Goal: Complete application form

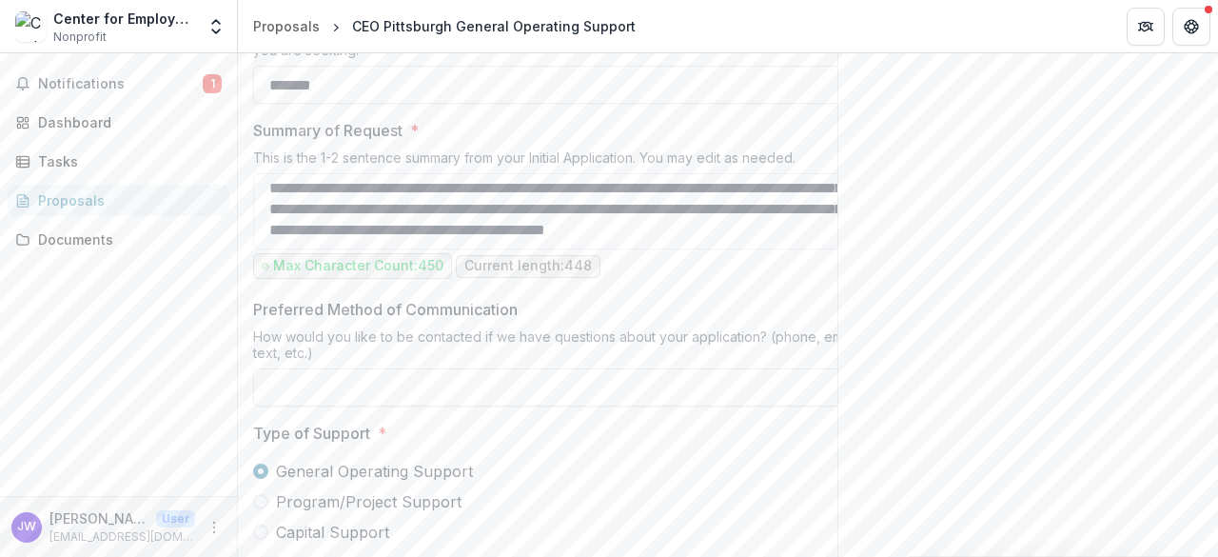
scroll to position [1095, 0]
drag, startPoint x: 257, startPoint y: 95, endPoint x: 704, endPoint y: 401, distance: 541.6
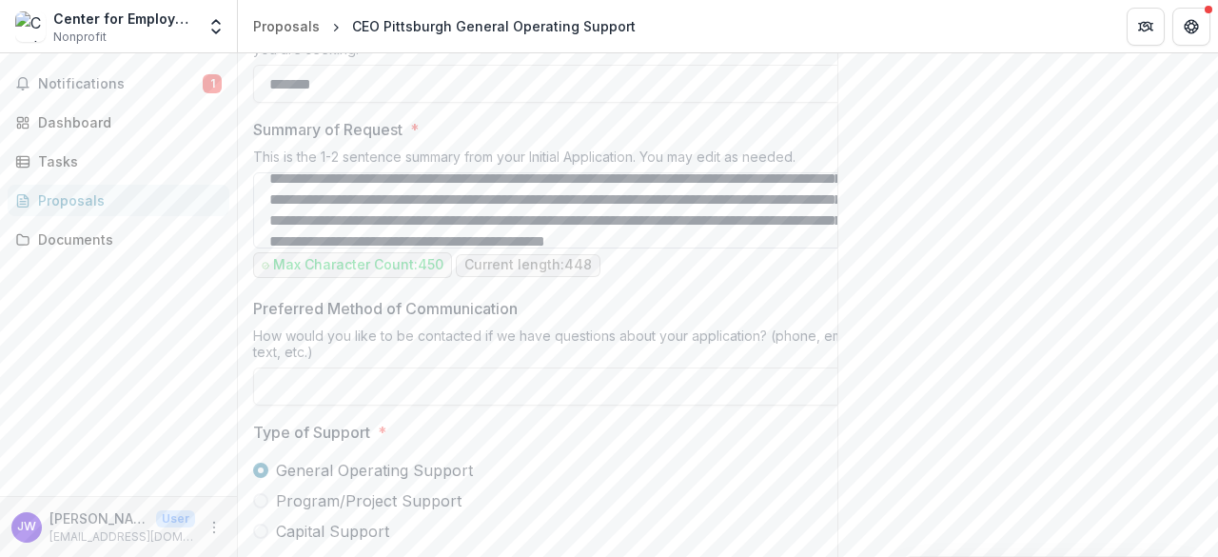
click at [556, 248] on textarea "**********" at bounding box center [557, 210] width 609 height 76
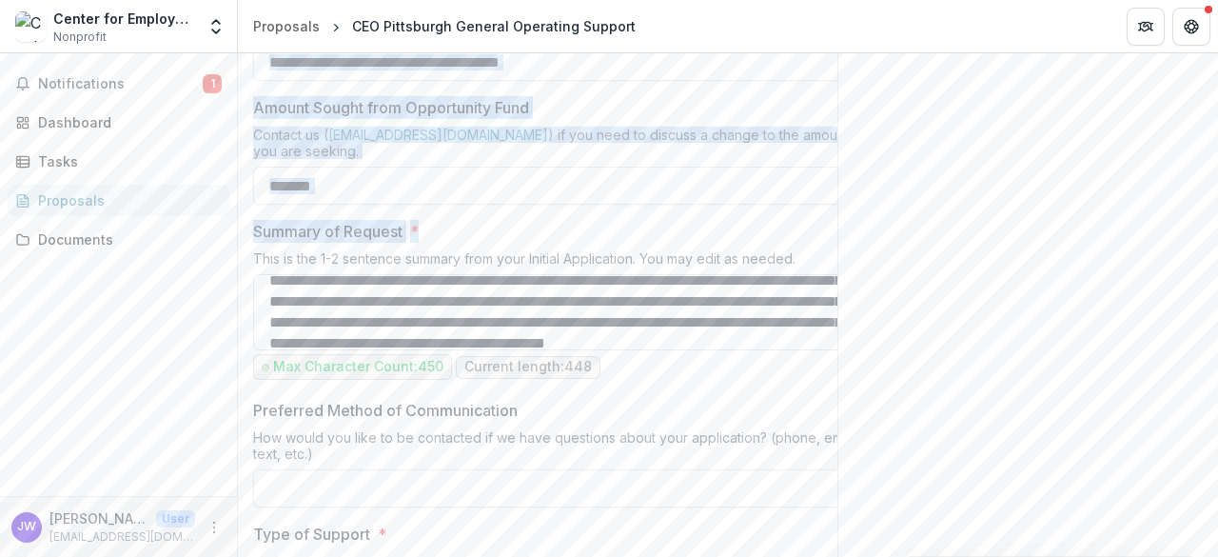
drag, startPoint x: 244, startPoint y: 193, endPoint x: 760, endPoint y: 460, distance: 581.4
copy div "Grant Request Name * Amount Sought from Opportunity Fund Contact us ( [EMAIL_AD…"
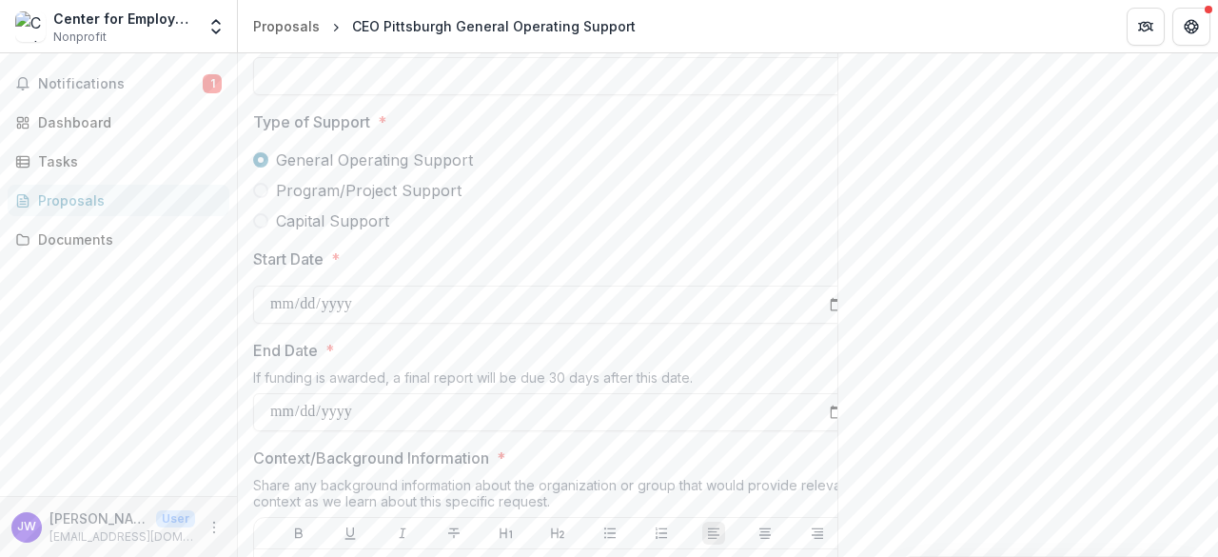
scroll to position [1393, 0]
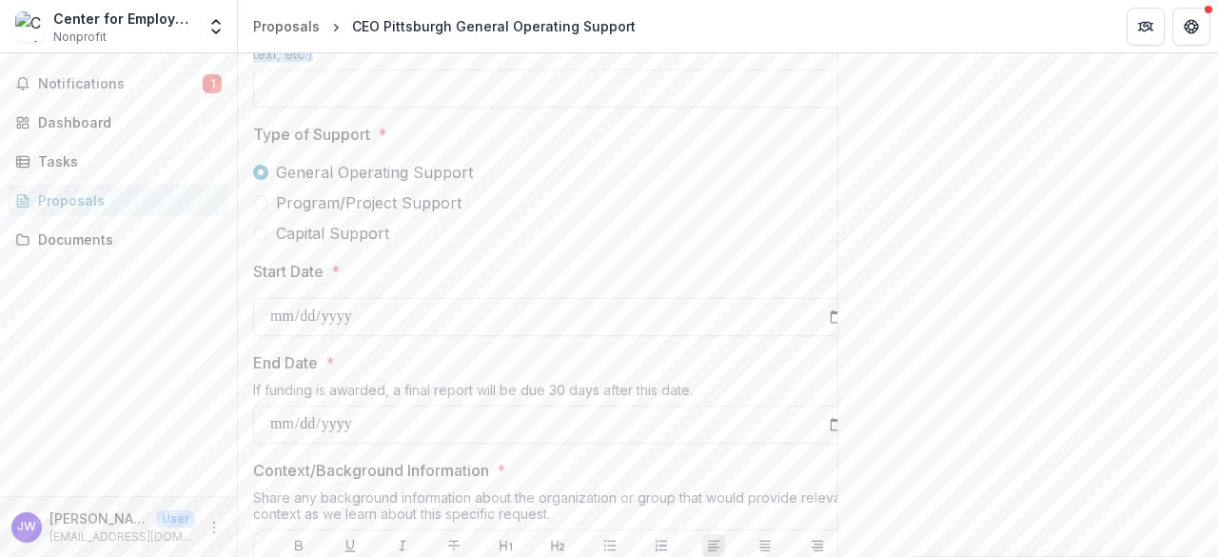
drag, startPoint x: 318, startPoint y: 236, endPoint x: 249, endPoint y: 195, distance: 79.8
copy div "Preferred Method of Communication How would you like to be contacted if we have…"
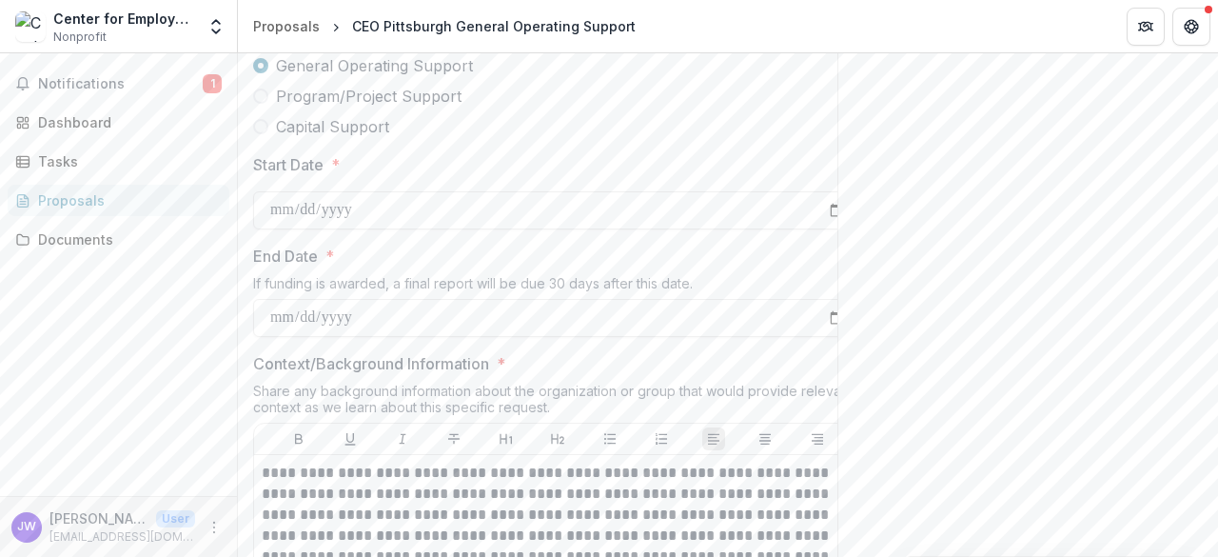
drag, startPoint x: 253, startPoint y: 207, endPoint x: 475, endPoint y: 246, distance: 225.3
click at [475, 138] on div "Type of Support * General Operating Support Program/Project Support Capital Sup…" at bounding box center [557, 77] width 609 height 122
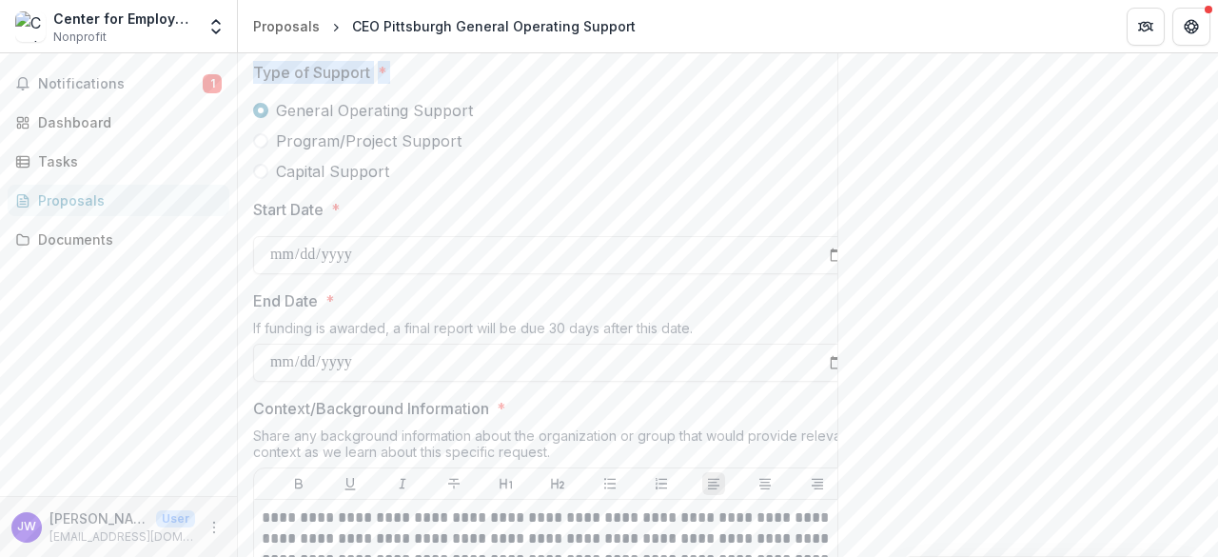
scroll to position [1450, 0]
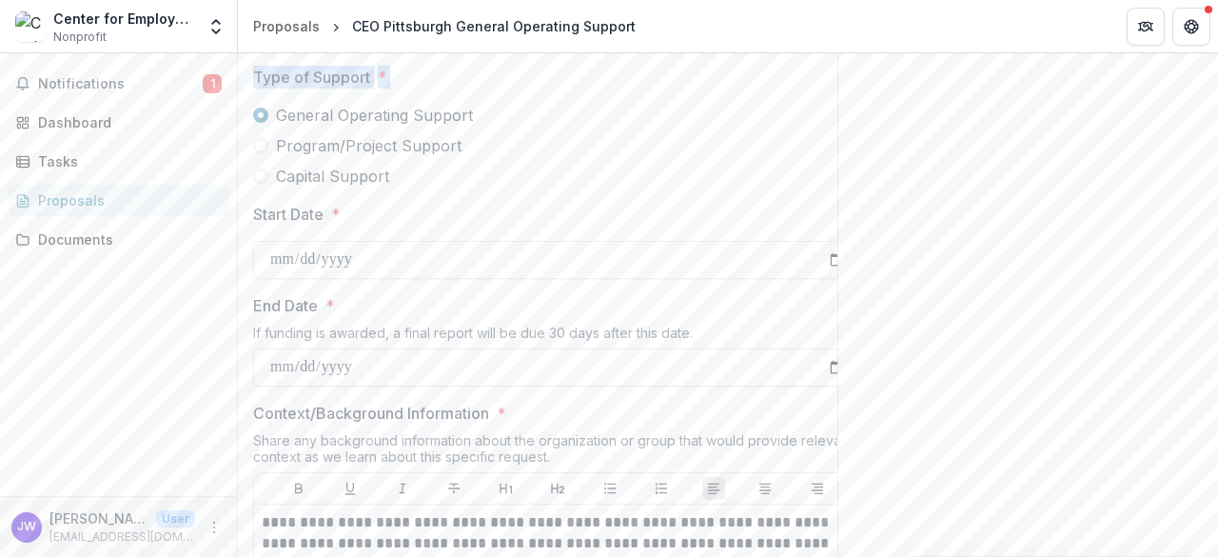
copy div "Type of Support * General Operating Support"
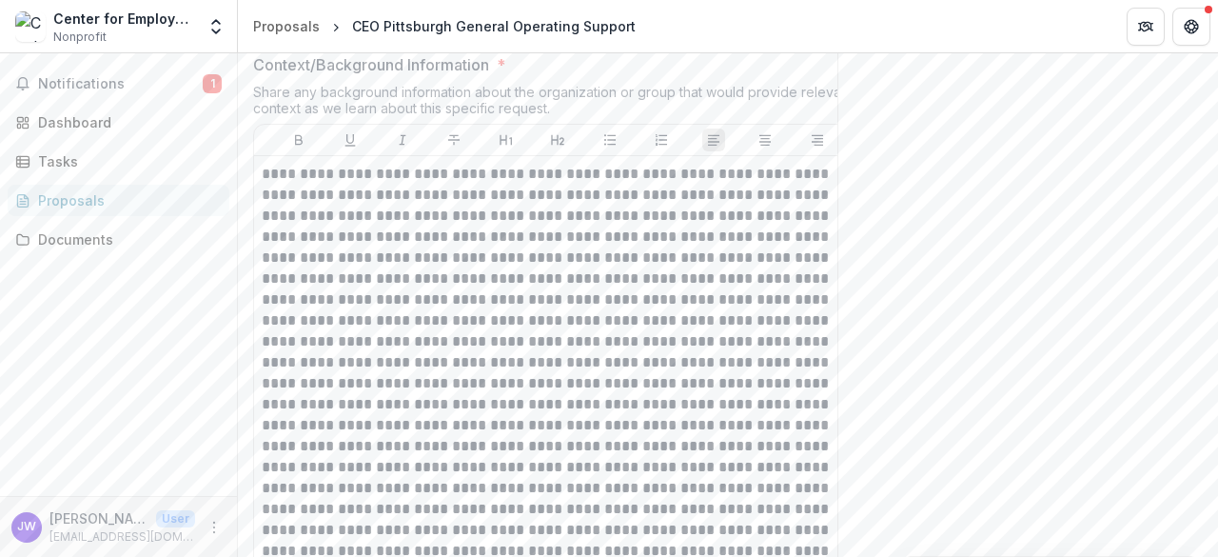
scroll to position [1938, 0]
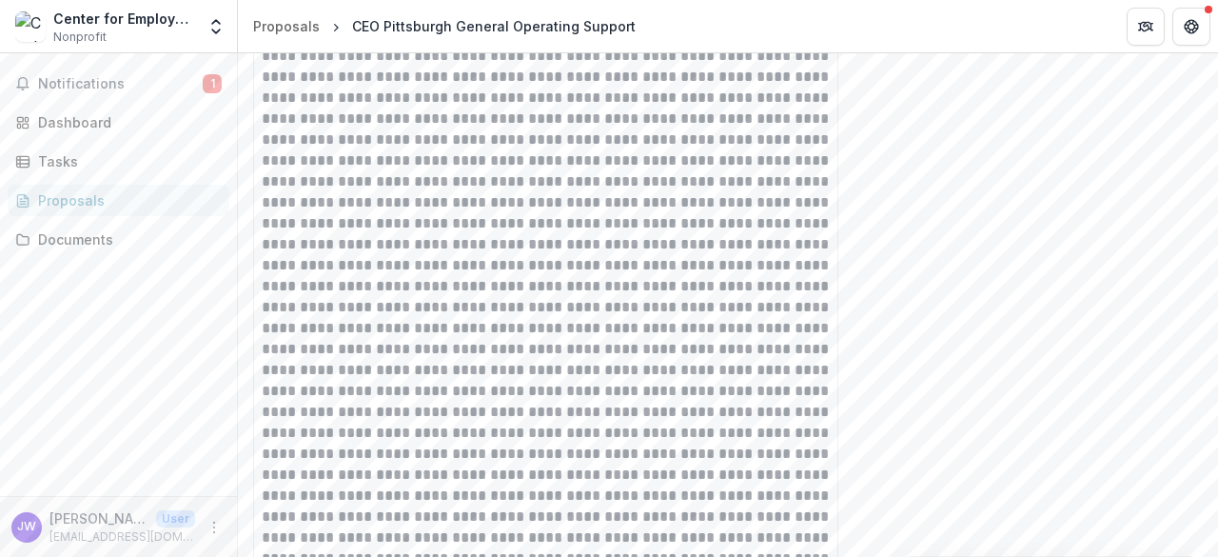
drag, startPoint x: 576, startPoint y: 152, endPoint x: 251, endPoint y: 109, distance: 327.3
copy div "Context/Background Information * Share any background information about the org…"
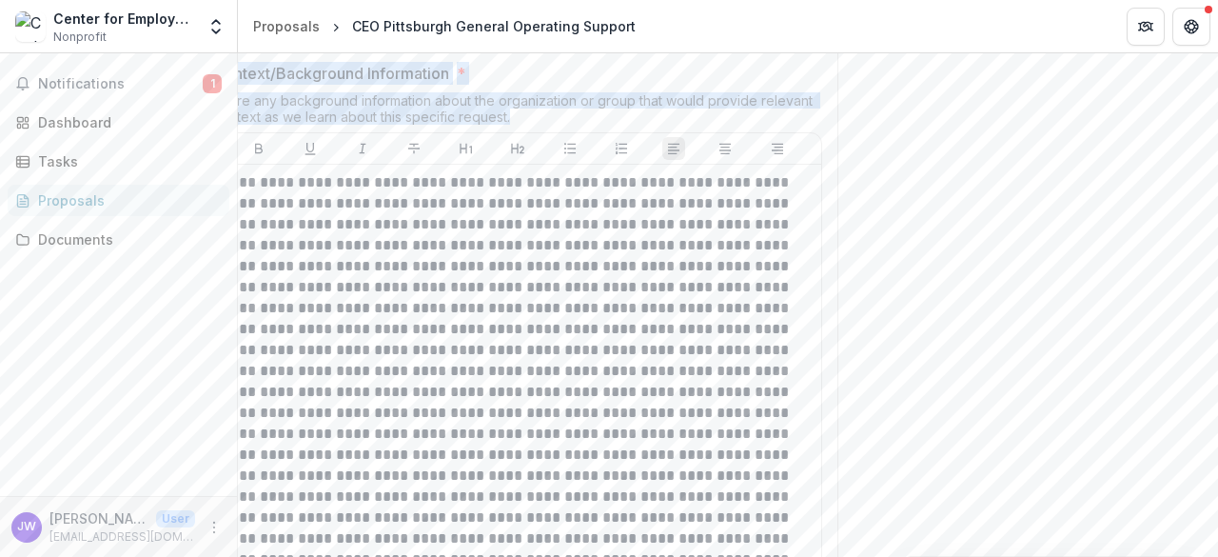
scroll to position [0, 0]
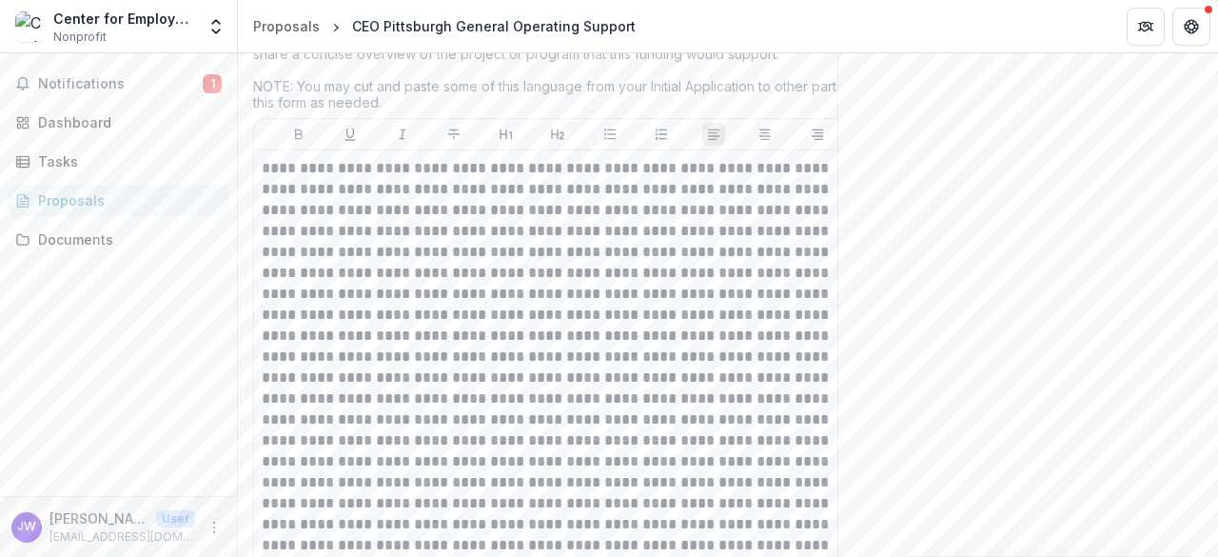
scroll to position [2826, 0]
drag, startPoint x: 787, startPoint y: 231, endPoint x: 246, endPoint y: 165, distance: 544.6
copy div "Overview of Grant Request * If this is a request for general operating (i.e. un…"
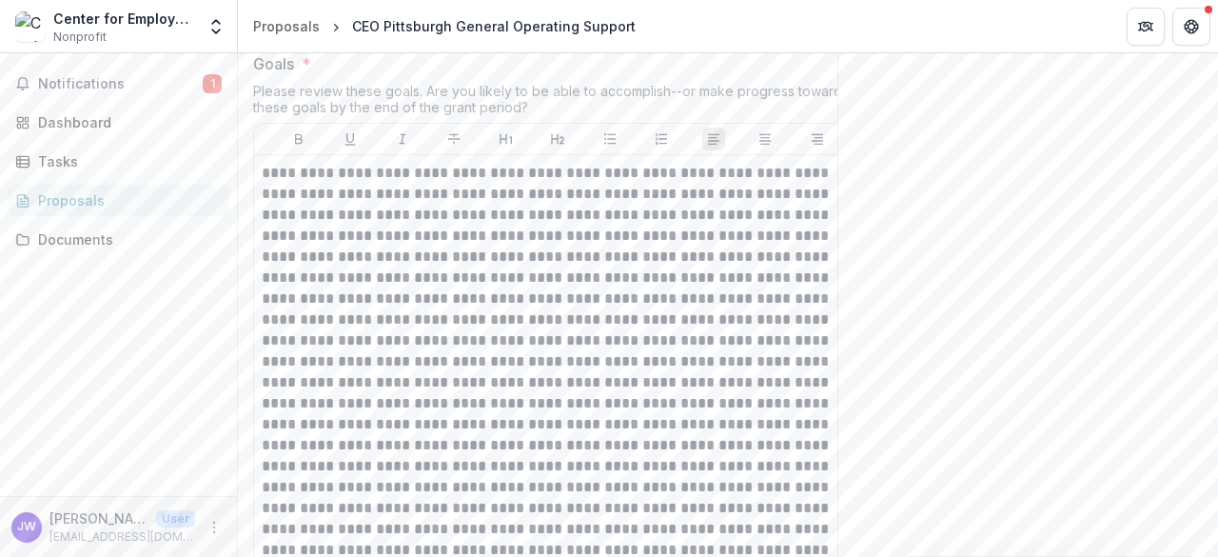
scroll to position [3437, 0]
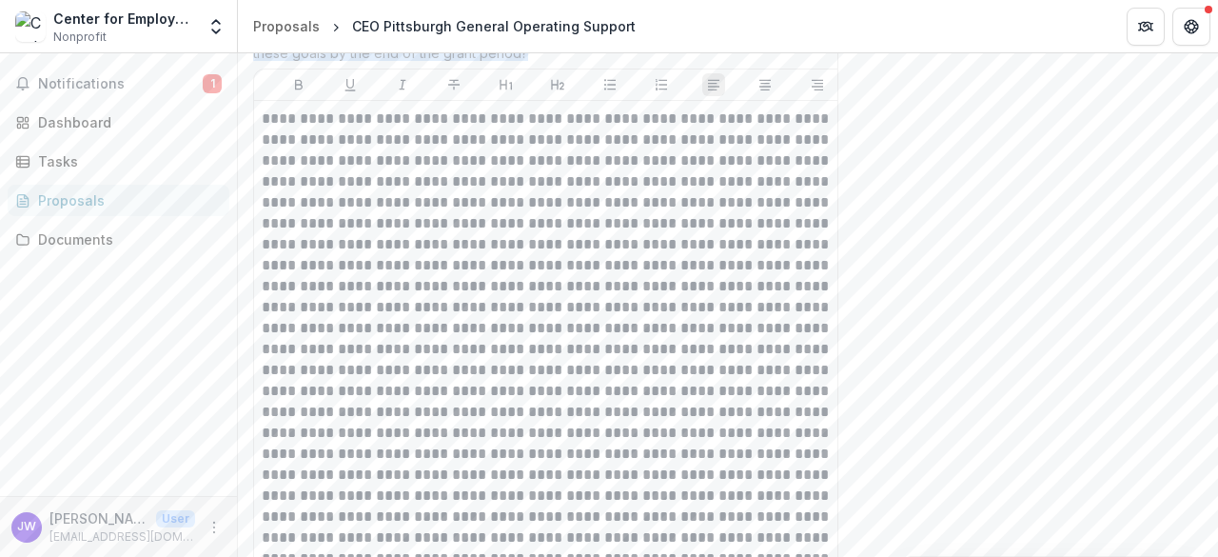
drag, startPoint x: 541, startPoint y: 228, endPoint x: 249, endPoint y: 182, distance: 294.9
copy div "Goals * Please review these goals. Are you likely to be able to accomplish--or …"
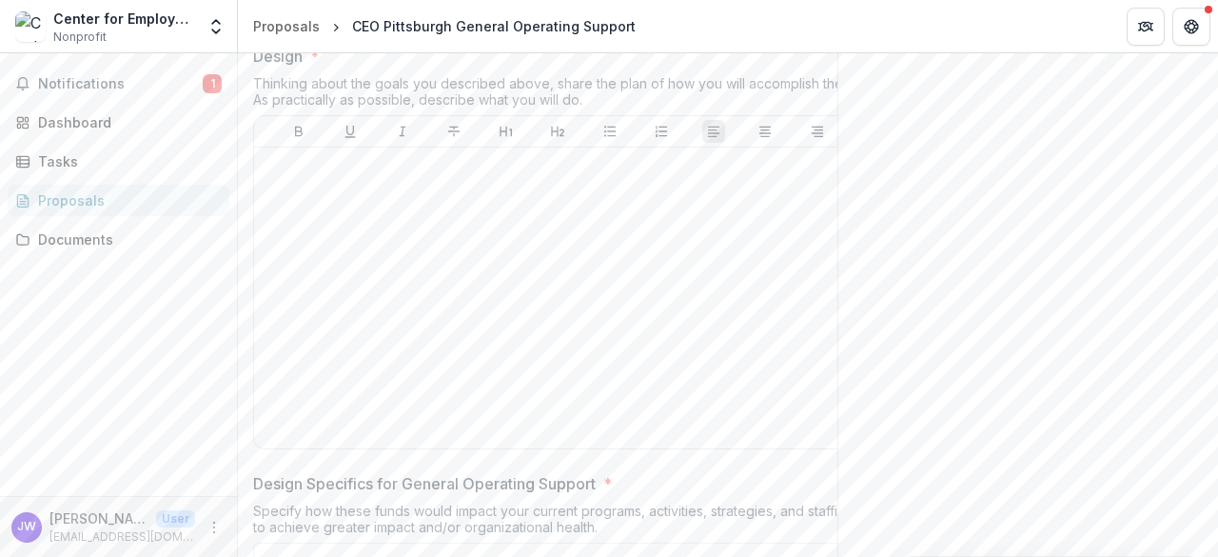
scroll to position [4224, 0]
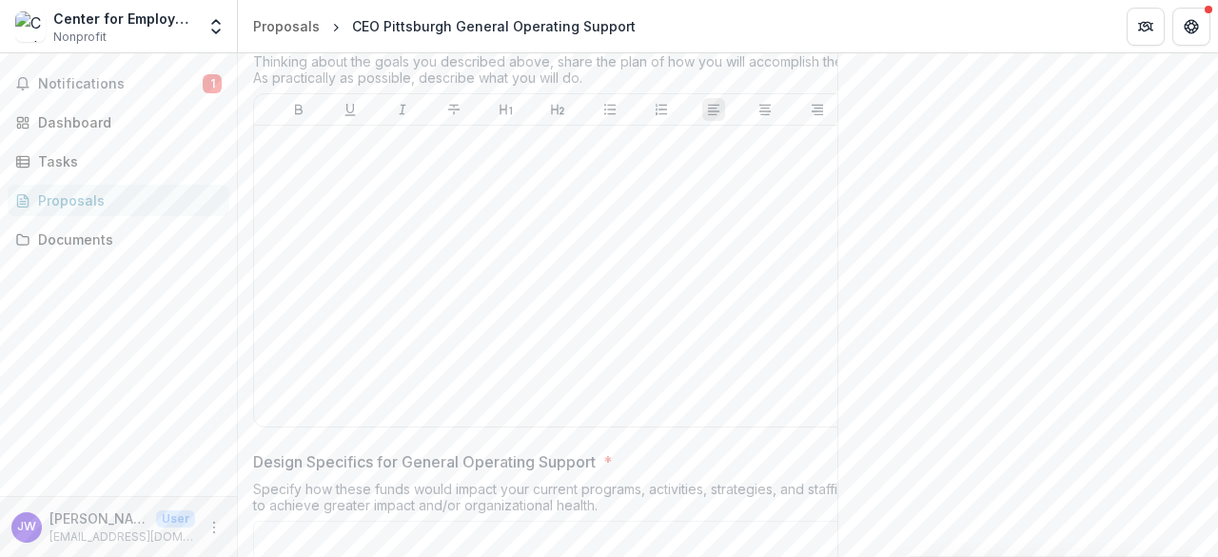
drag, startPoint x: 596, startPoint y: 246, endPoint x: 247, endPoint y: 208, distance: 350.4
copy div "Design * Thinking about the goals you described above, share the plan of how yo…"
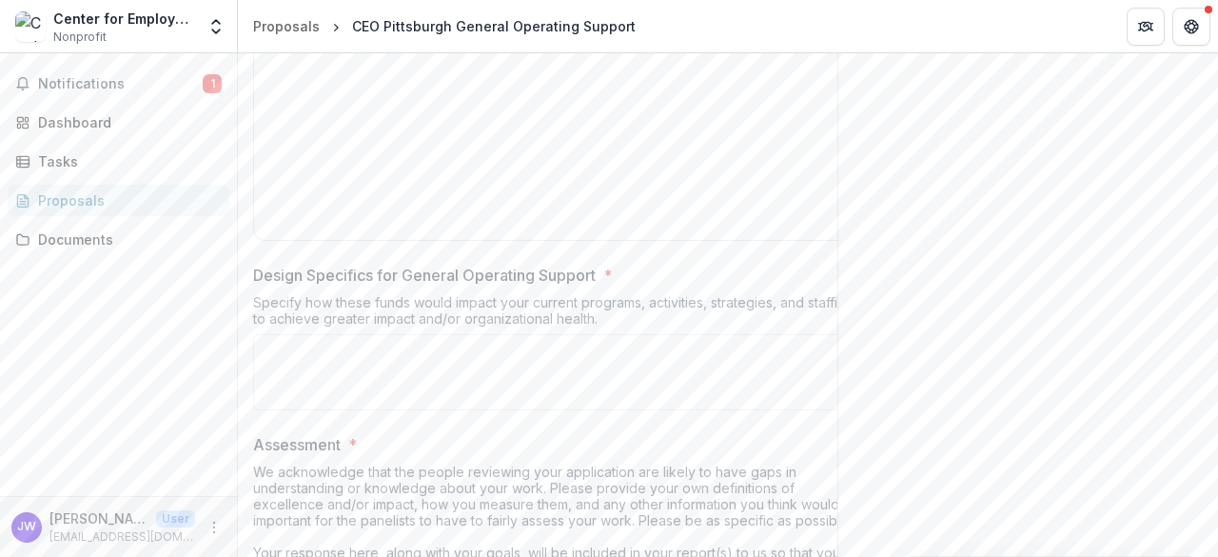
scroll to position [4409, 0]
click at [430, 234] on div at bounding box center [558, 91] width 592 height 285
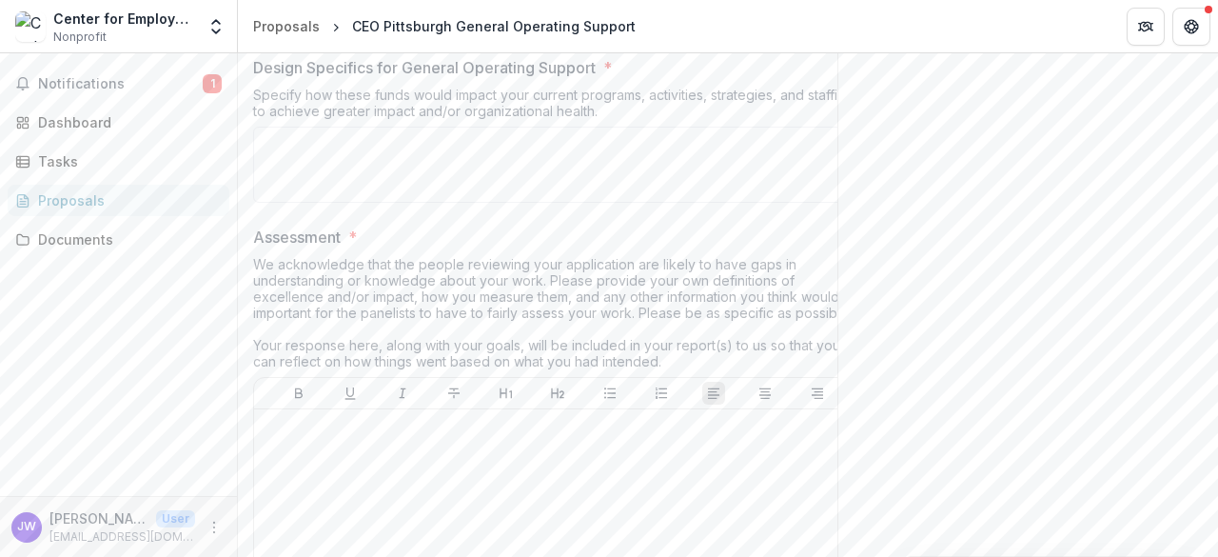
scroll to position [4619, 0]
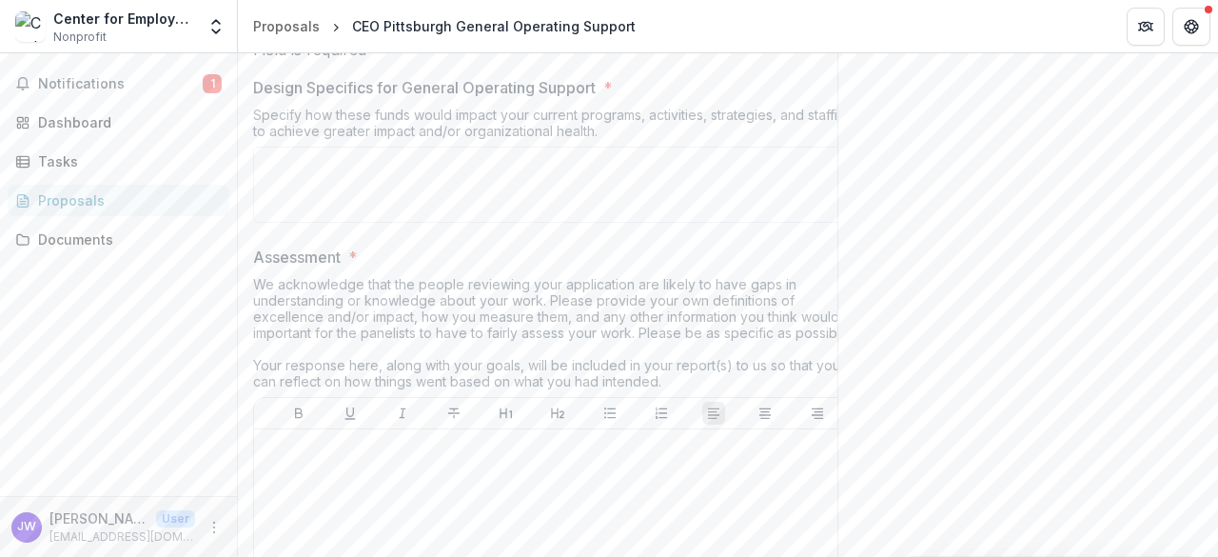
drag, startPoint x: 624, startPoint y: 279, endPoint x: 275, endPoint y: 254, distance: 350.1
click at [275, 230] on div "Design Specifics for General Operating Support * Specify how these funds would …" at bounding box center [557, 153] width 609 height 154
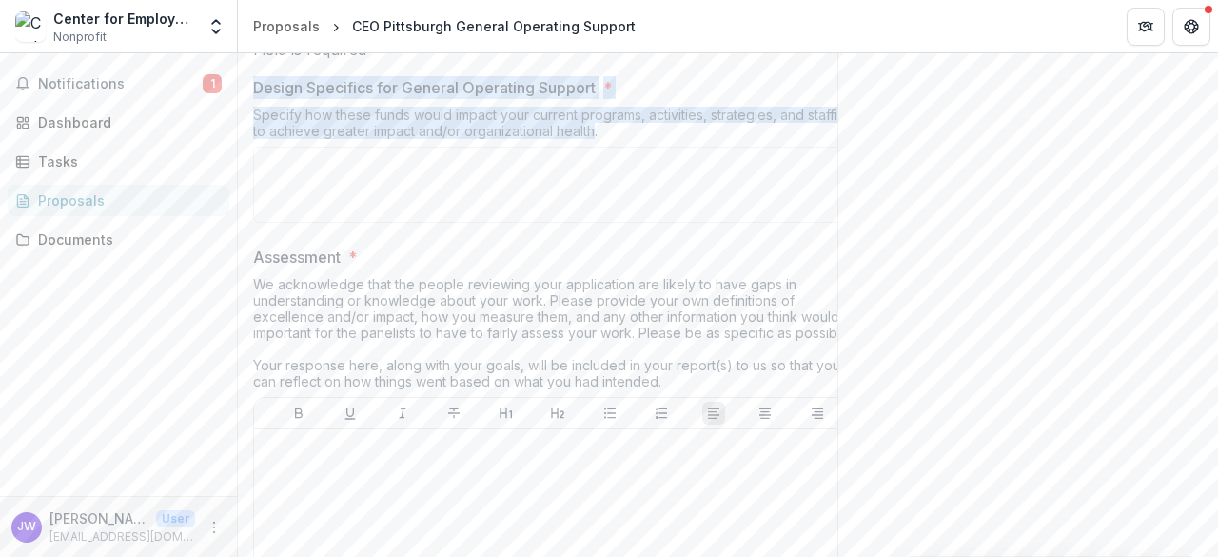
drag, startPoint x: 594, startPoint y: 296, endPoint x: 249, endPoint y: 259, distance: 346.5
copy div "Design Specifics for General Operating Support * Specify how these funds would …"
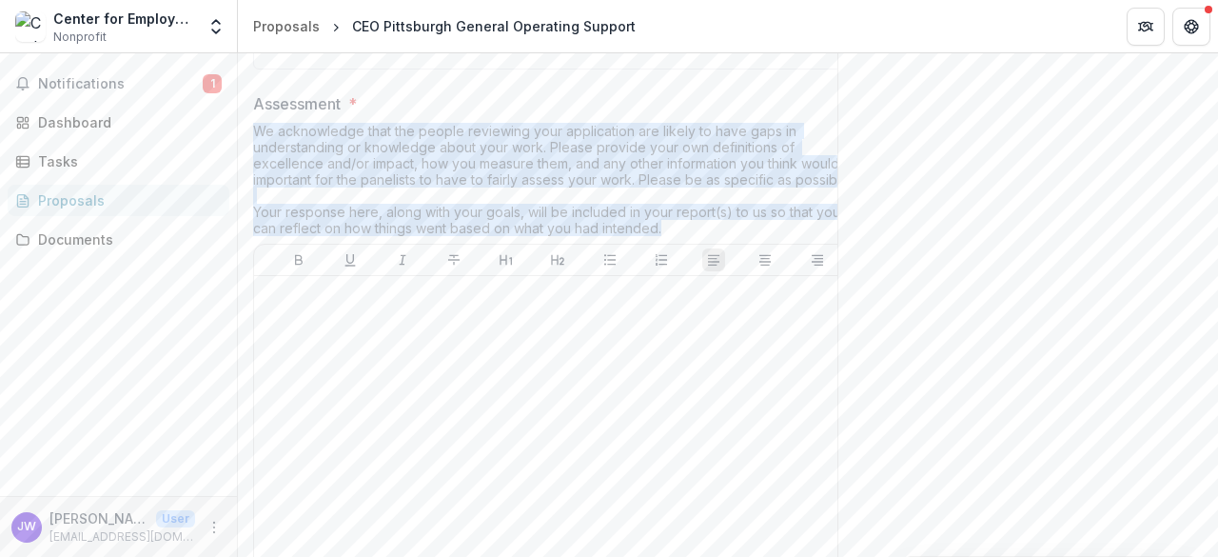
drag, startPoint x: 667, startPoint y: 391, endPoint x: 249, endPoint y: 300, distance: 427.6
drag, startPoint x: 252, startPoint y: 276, endPoint x: 678, endPoint y: 399, distance: 442.7
copy div "Assessment * We acknowledge that the people reviewing your application are like…"
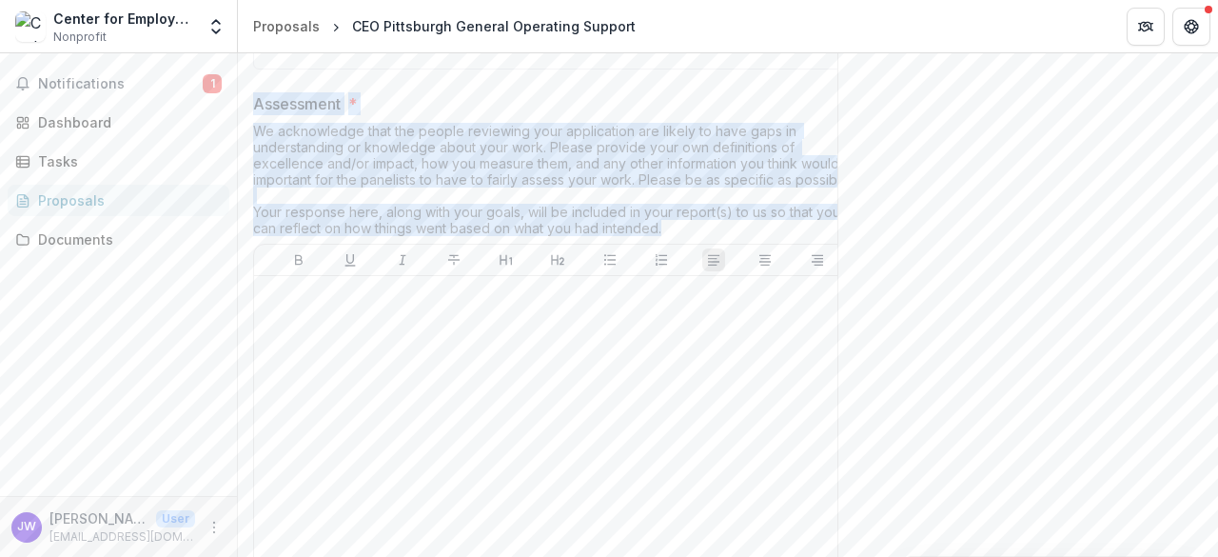
click at [356, 244] on div "We acknowledge that the people reviewing your application are likely to have ga…" at bounding box center [557, 183] width 609 height 121
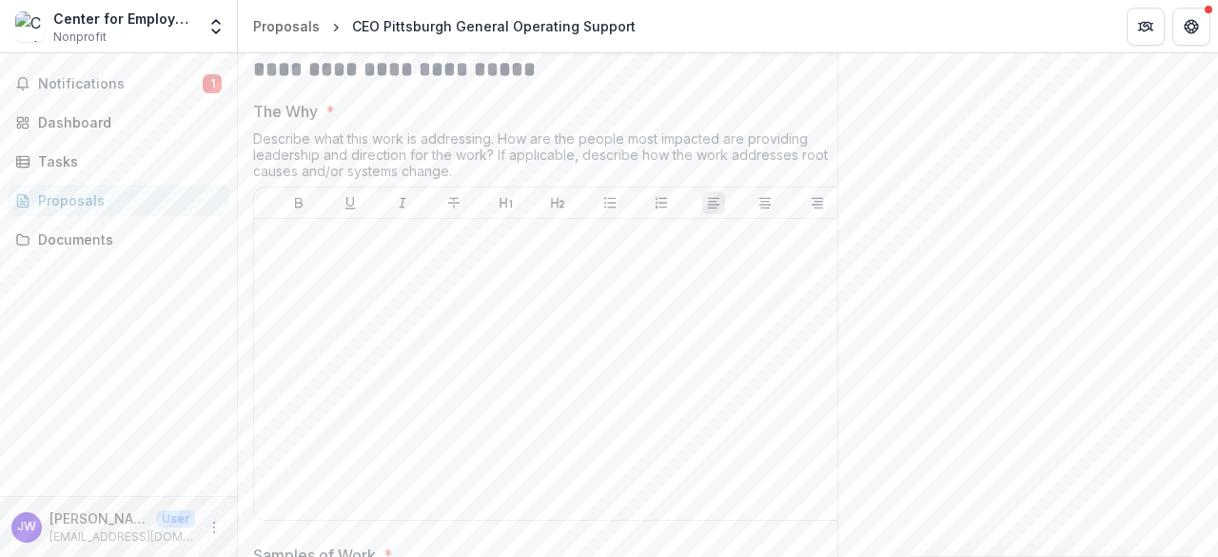
scroll to position [5449, 0]
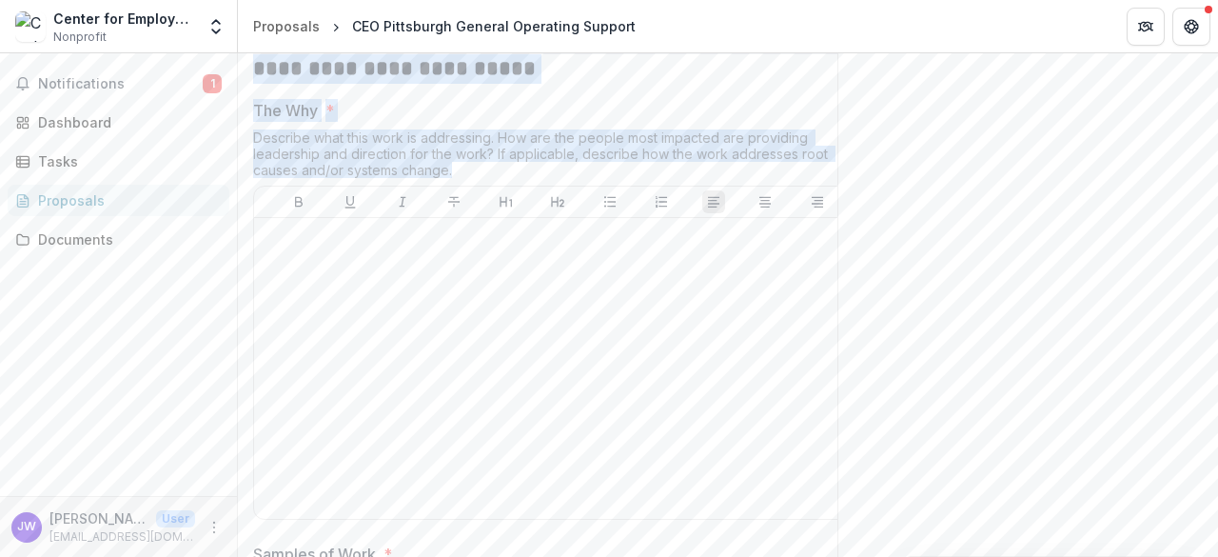
drag, startPoint x: 468, startPoint y: 330, endPoint x: 253, endPoint y: 233, distance: 236.0
click at [253, 233] on div "**********" at bounding box center [557, 441] width 609 height 11019
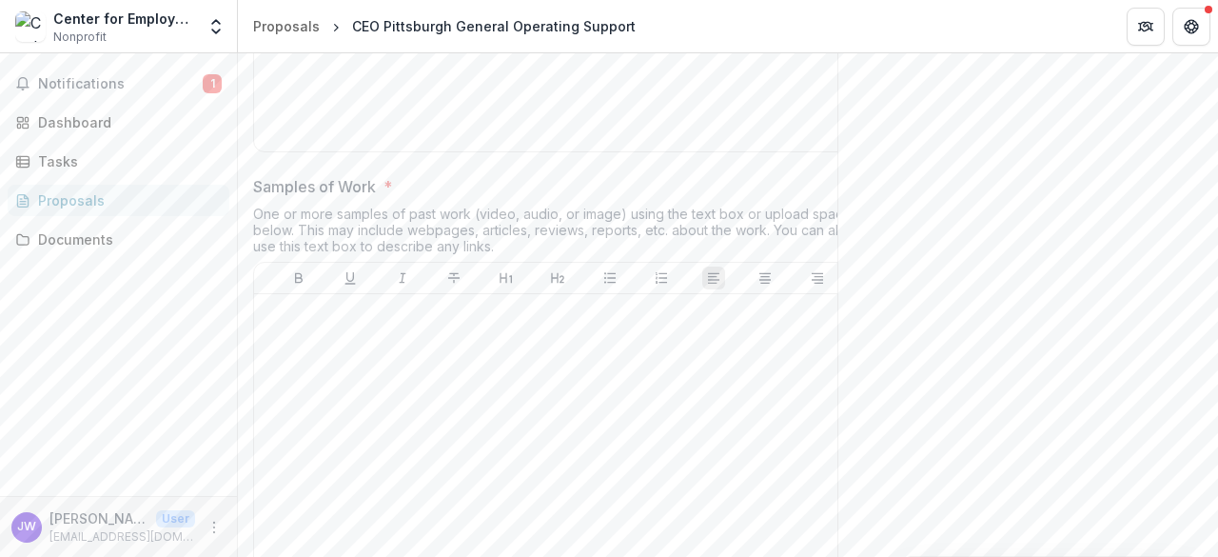
scroll to position [5414, 0]
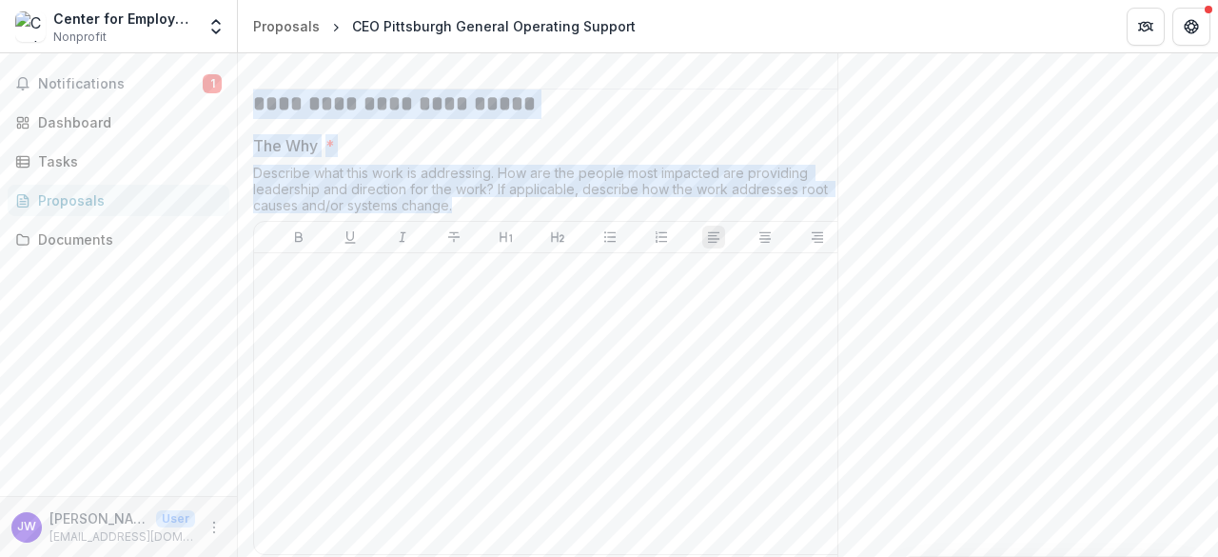
copy div "**********"
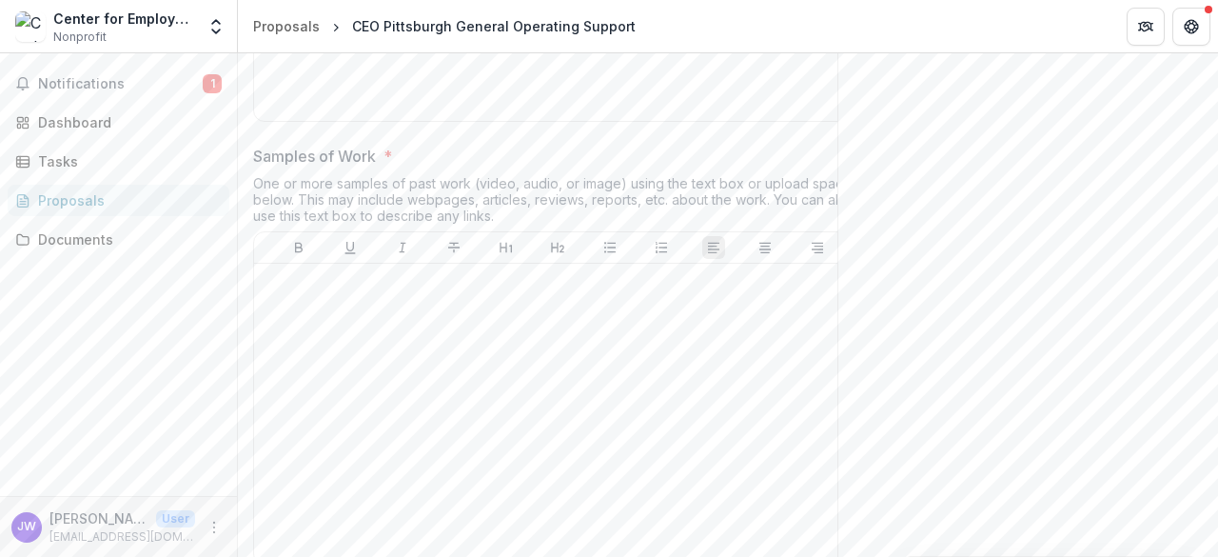
scroll to position [5848, 0]
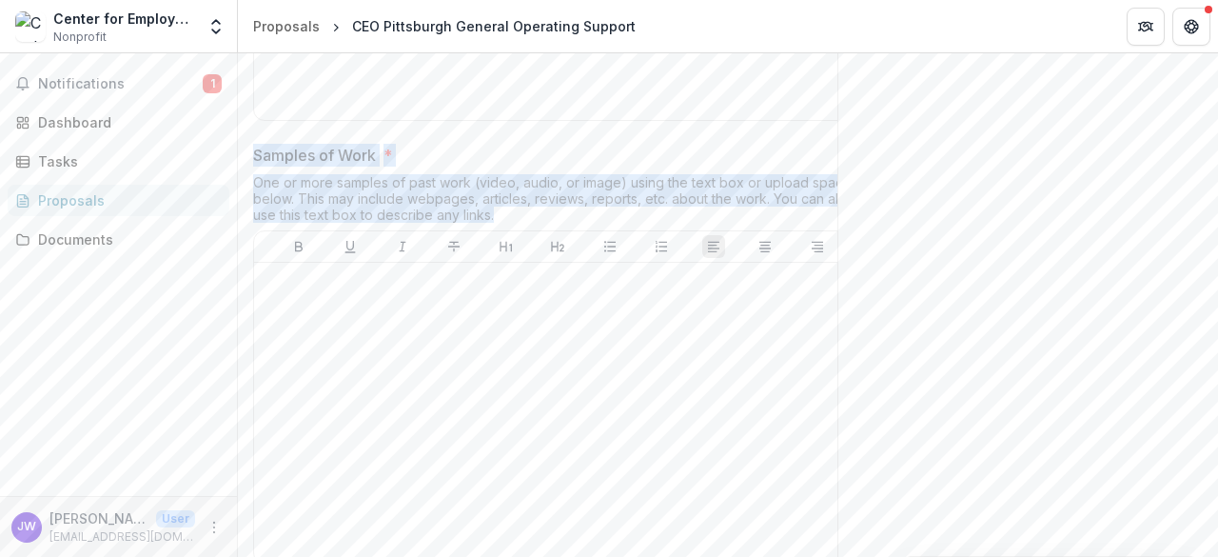
drag, startPoint x: 512, startPoint y: 382, endPoint x: 248, endPoint y: 315, distance: 271.9
click at [248, 315] on div "**********" at bounding box center [557, 42] width 639 height 11019
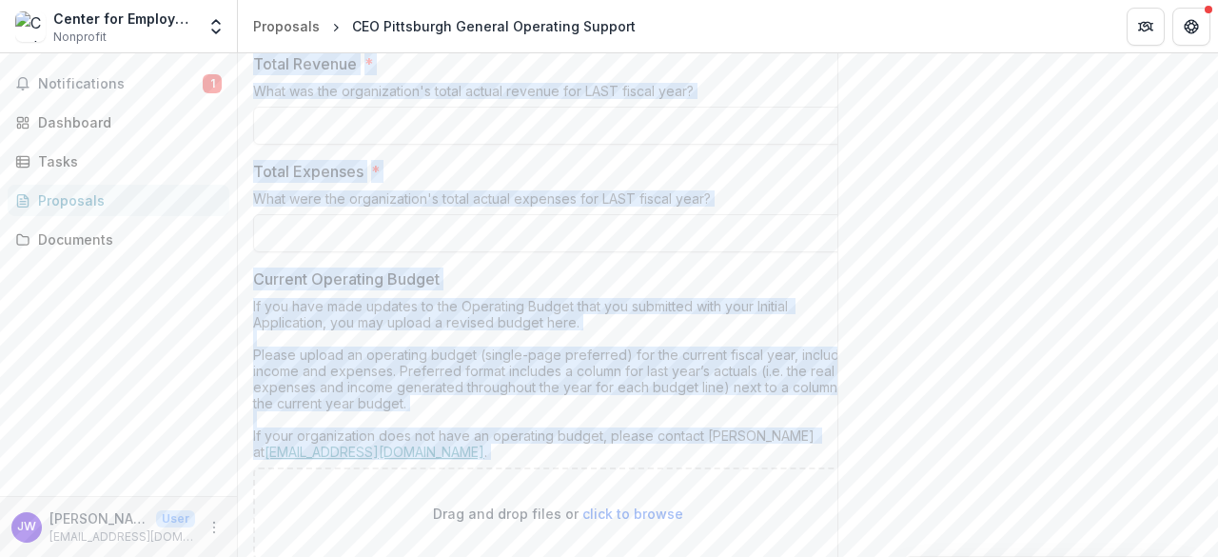
scroll to position [7161, 0]
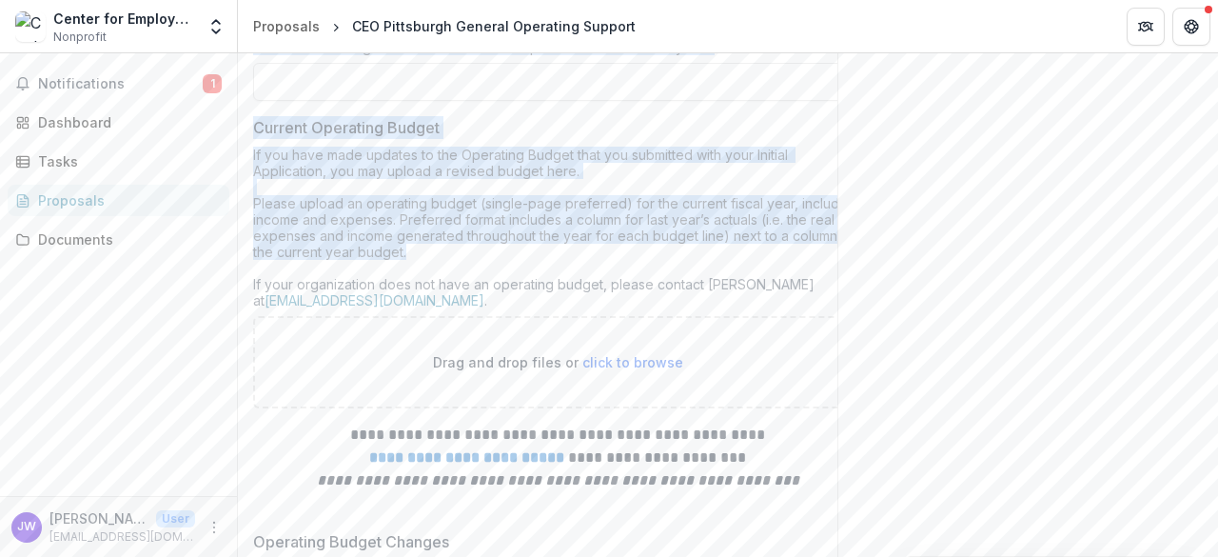
drag, startPoint x: 247, startPoint y: 113, endPoint x: 628, endPoint y: 403, distance: 478.1
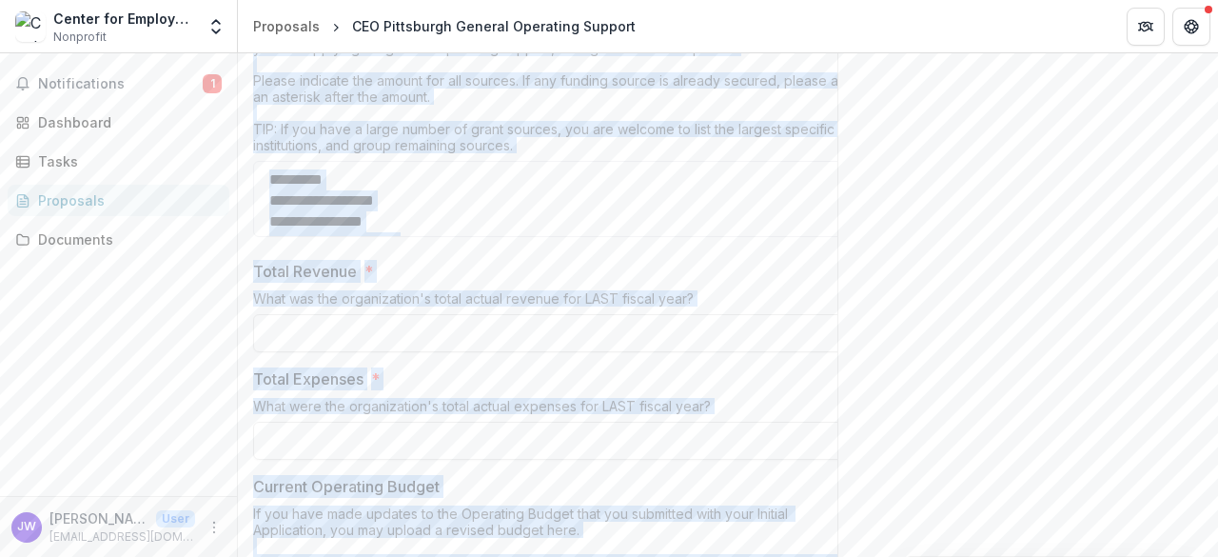
scroll to position [6572, 0]
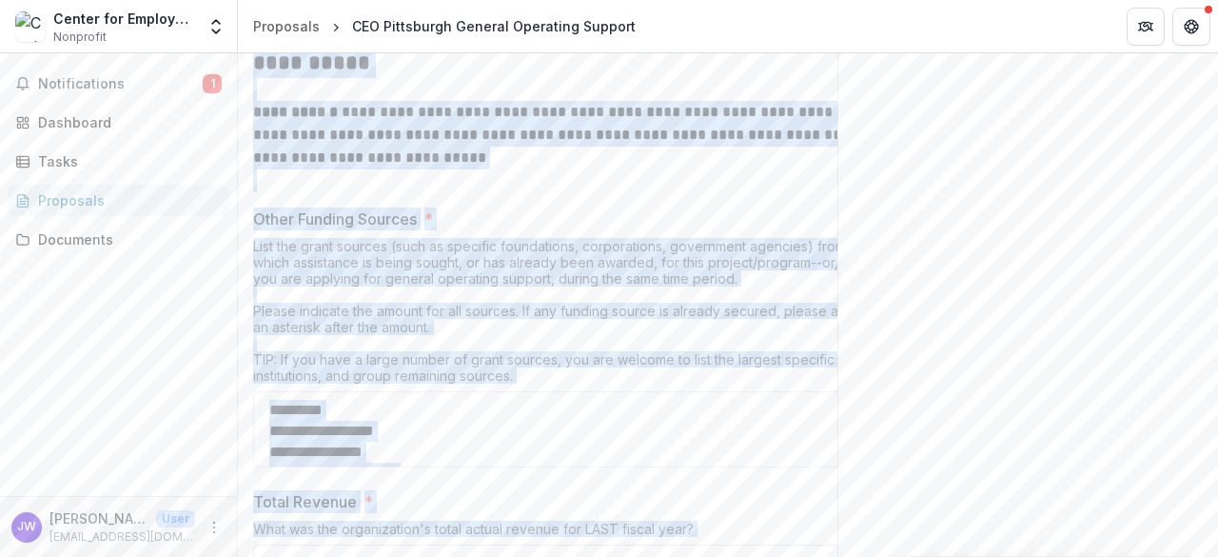
click at [306, 73] on strong "**********" at bounding box center [311, 62] width 117 height 21
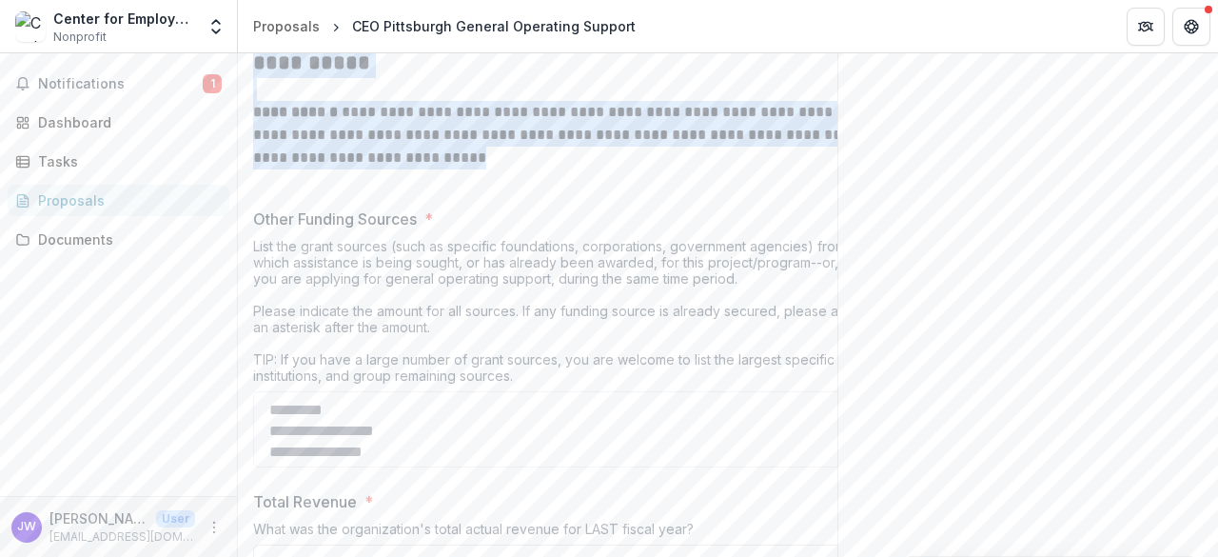
drag, startPoint x: 457, startPoint y: 317, endPoint x: 249, endPoint y: 226, distance: 226.7
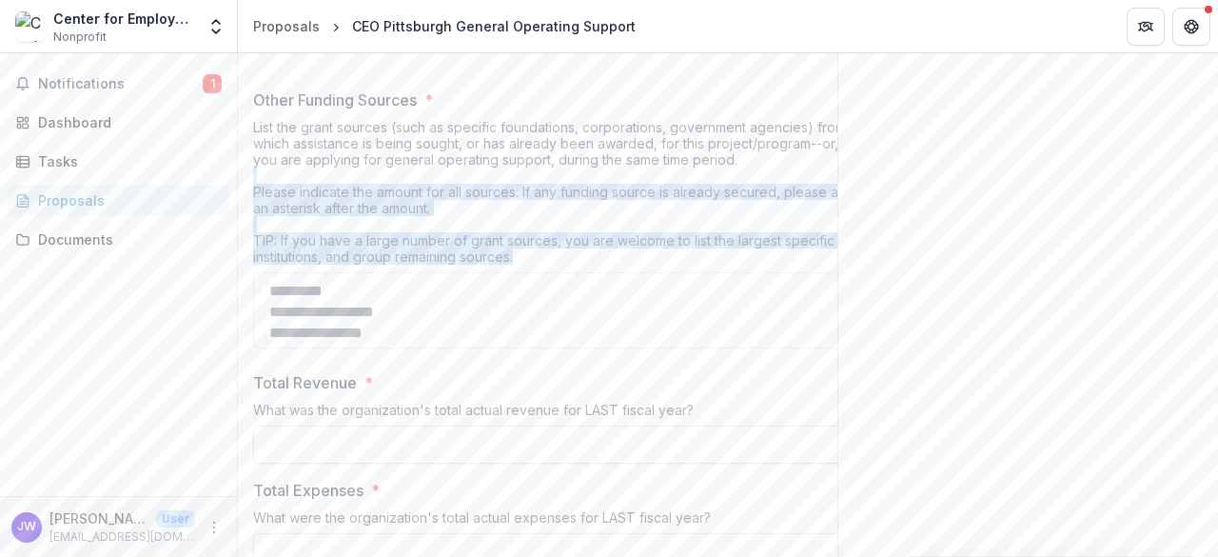
drag, startPoint x: 527, startPoint y: 423, endPoint x: 303, endPoint y: 334, distance: 241.4
click at [303, 272] on div "List the grant sources (such as specific foundations, corporations, government …" at bounding box center [557, 195] width 609 height 153
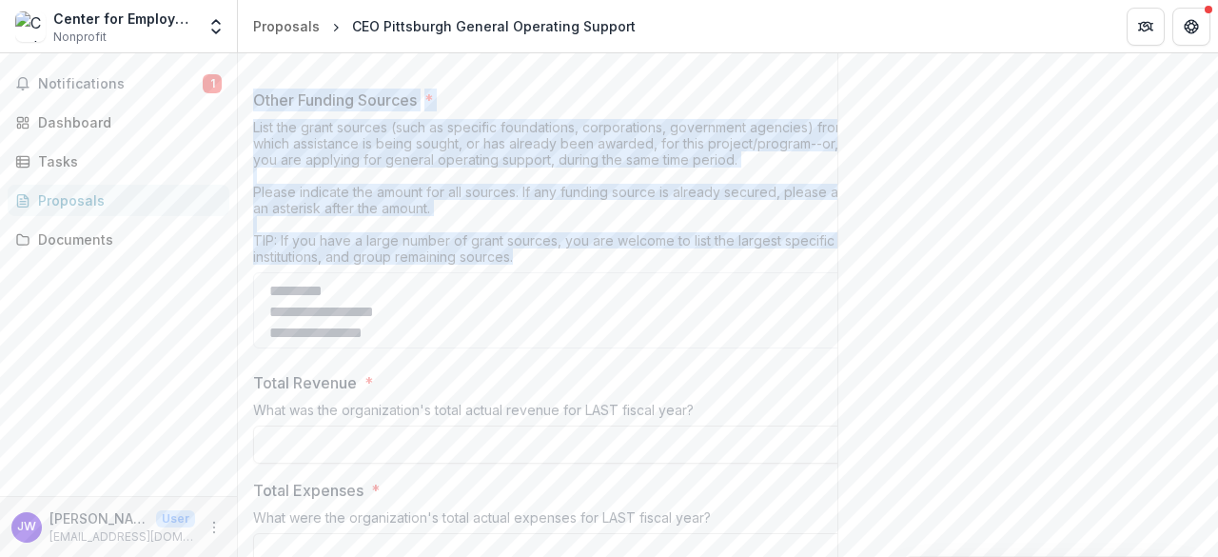
drag, startPoint x: 255, startPoint y: 264, endPoint x: 542, endPoint y: 420, distance: 327.0
click at [542, 356] on div "Other Funding Sources * List the grant sources (such as specific foundations, c…" at bounding box center [557, 222] width 609 height 267
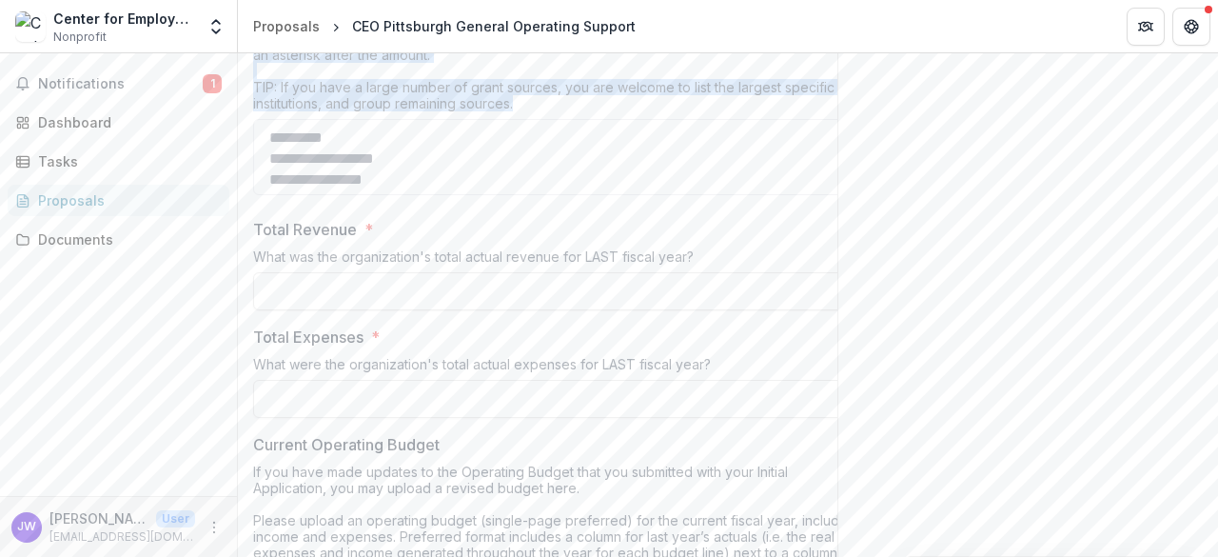
scroll to position [6804, 0]
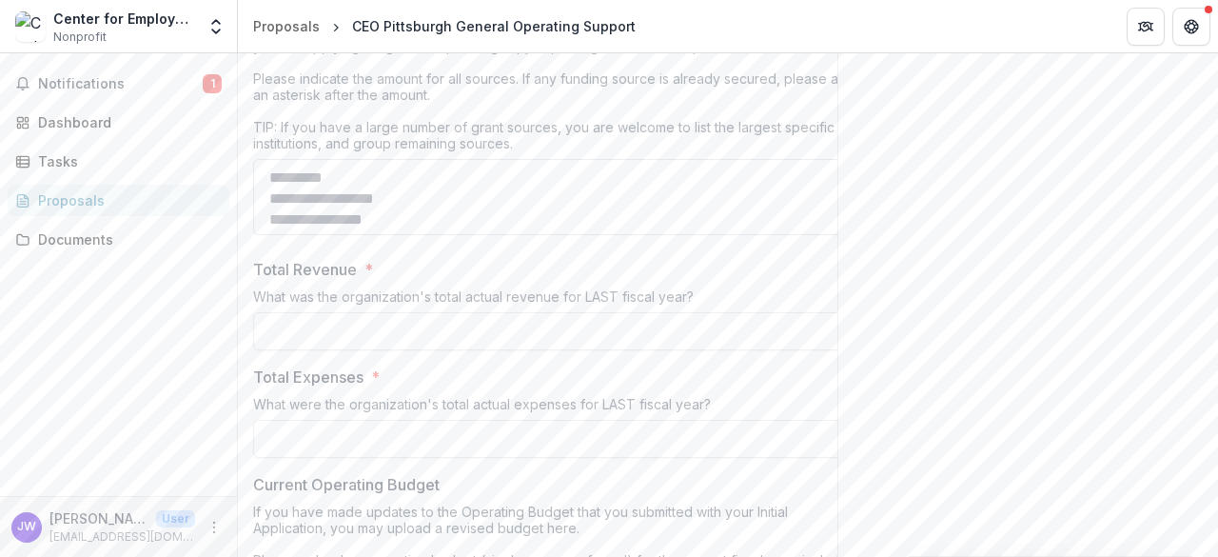
click at [453, 235] on textarea "Other Funding Sources *" at bounding box center [557, 197] width 609 height 76
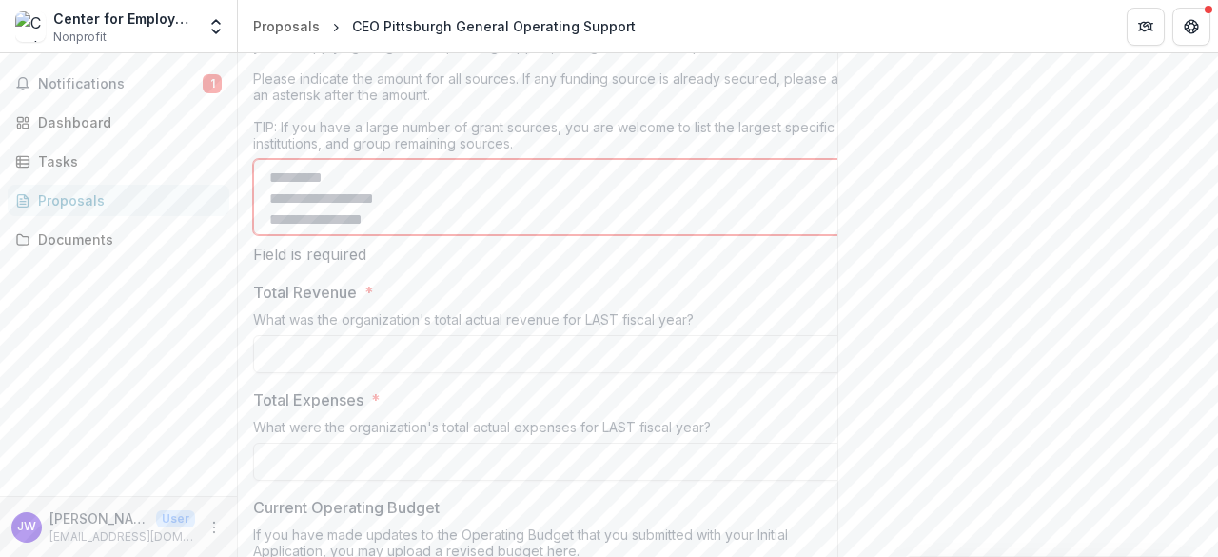
drag, startPoint x: 417, startPoint y: 372, endPoint x: 331, endPoint y: 364, distance: 86.1
click at [331, 235] on textarea "Other Funding Sources *" at bounding box center [557, 197] width 609 height 76
drag, startPoint x: 267, startPoint y: 337, endPoint x: 383, endPoint y: 374, distance: 121.0
click at [383, 235] on textarea "Other Funding Sources *" at bounding box center [557, 197] width 609 height 76
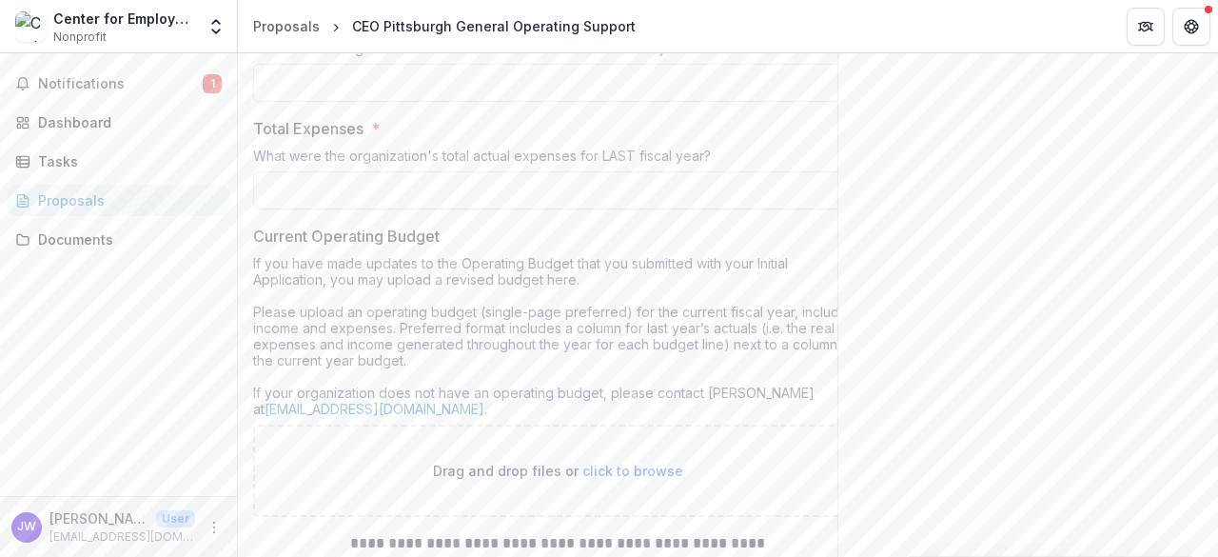
scroll to position [7091, 0]
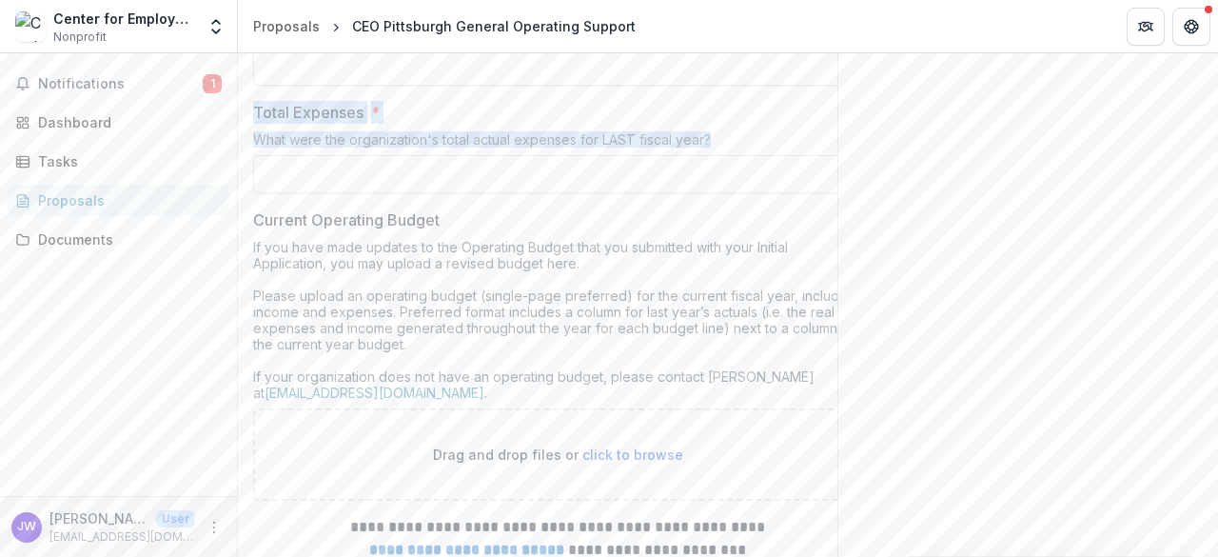
drag, startPoint x: 723, startPoint y: 296, endPoint x: 249, endPoint y: 154, distance: 494.7
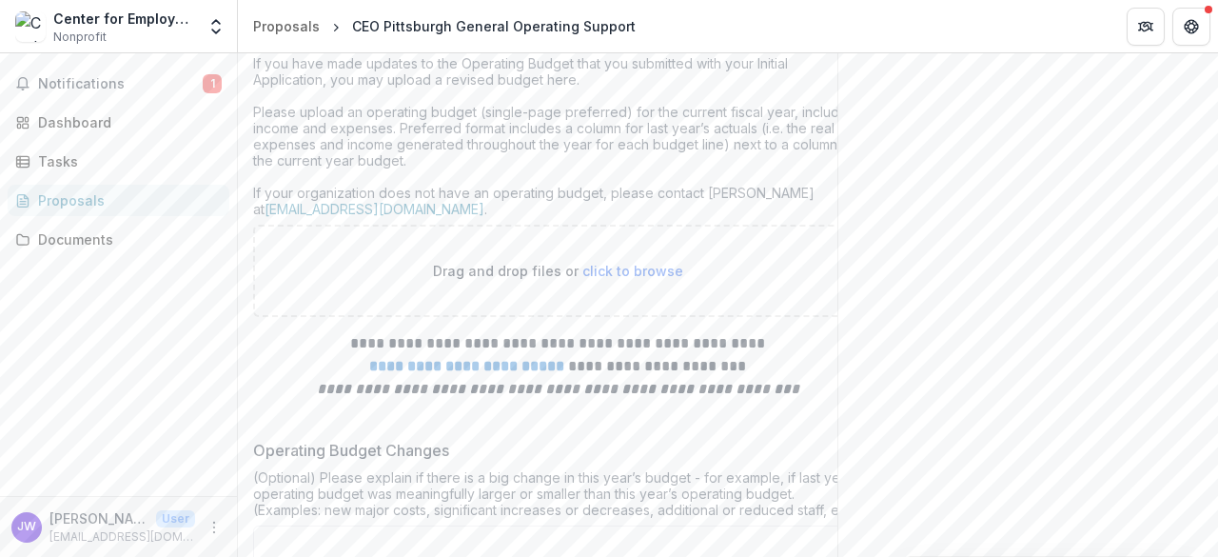
scroll to position [7302, 0]
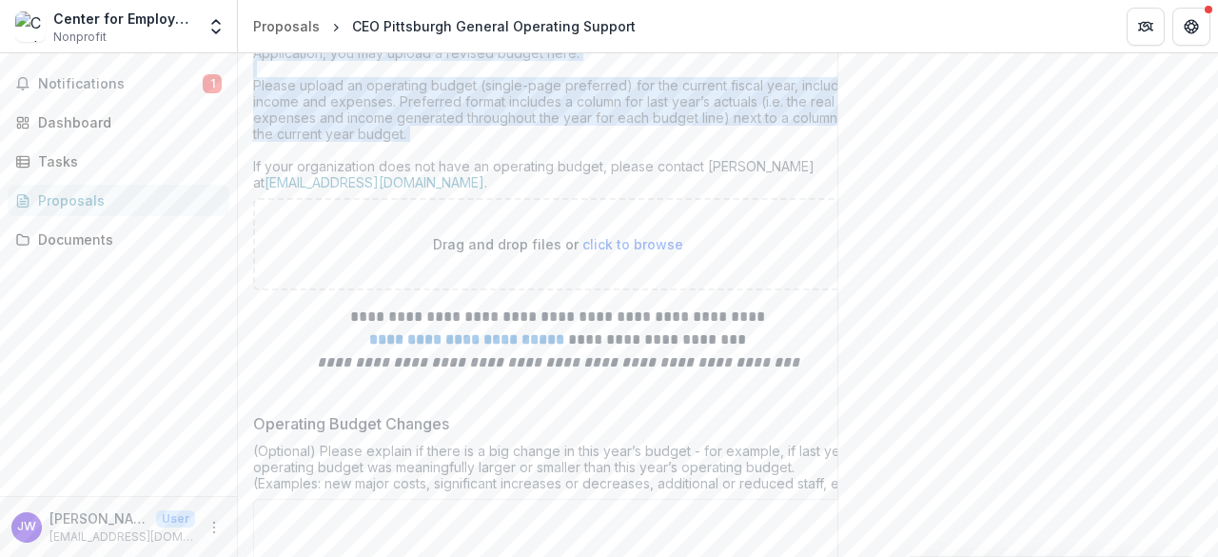
drag, startPoint x: 248, startPoint y: 152, endPoint x: 590, endPoint y: 295, distance: 370.3
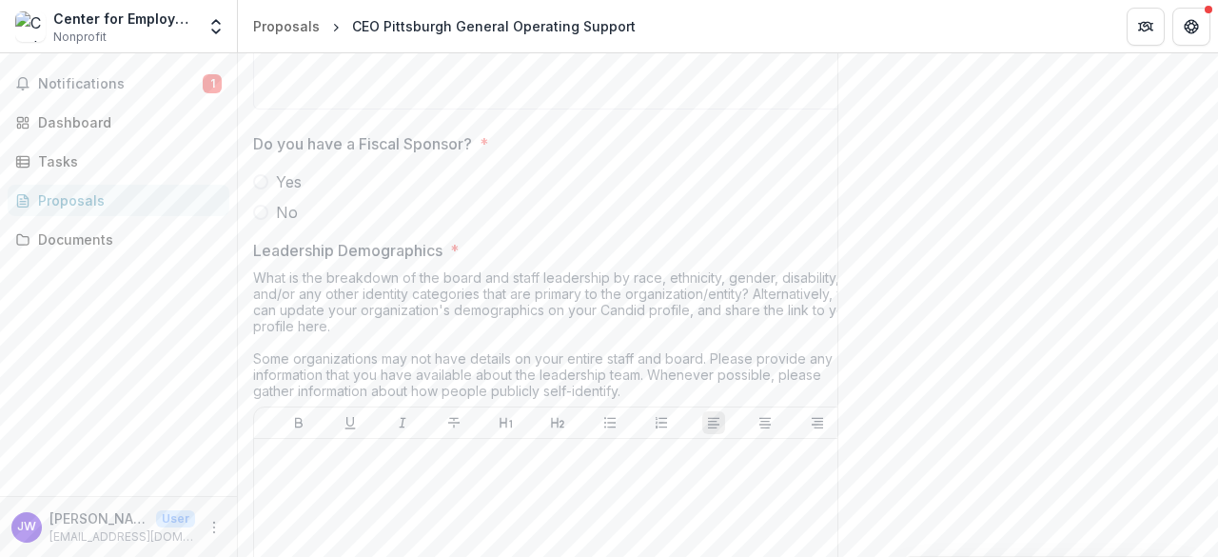
scroll to position [0, 46]
drag, startPoint x: 249, startPoint y: 101, endPoint x: 829, endPoint y: 161, distance: 582.6
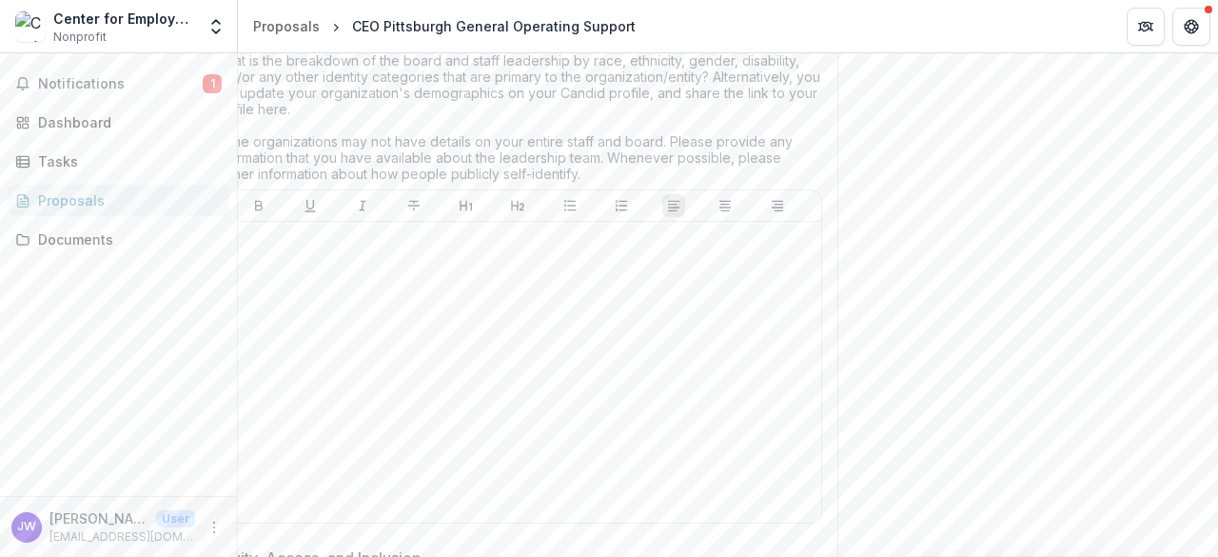
scroll to position [0, 0]
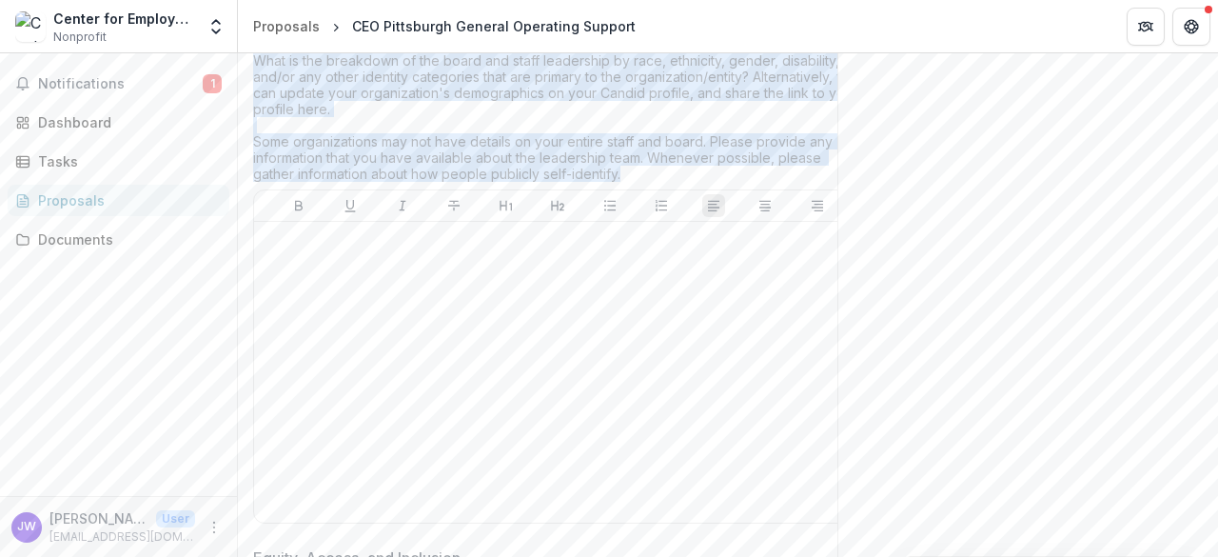
drag, startPoint x: 251, startPoint y: 182, endPoint x: 605, endPoint y: 317, distance: 378.9
click at [354, 189] on div "What is the breakdown of the board and staff leadership by race, ethnicity, gen…" at bounding box center [557, 120] width 609 height 137
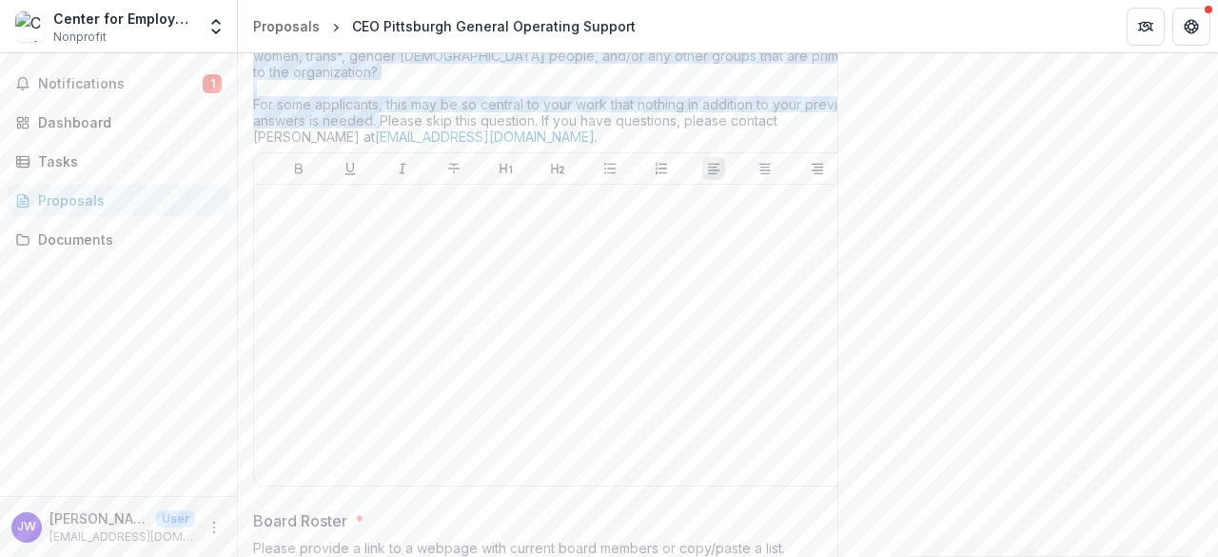
drag, startPoint x: 432, startPoint y: 243, endPoint x: 253, endPoint y: 144, distance: 204.5
click at [253, 144] on div "Equity, Access, and Inclusion How is your organization or entity actively worki…" at bounding box center [557, 239] width 609 height 509
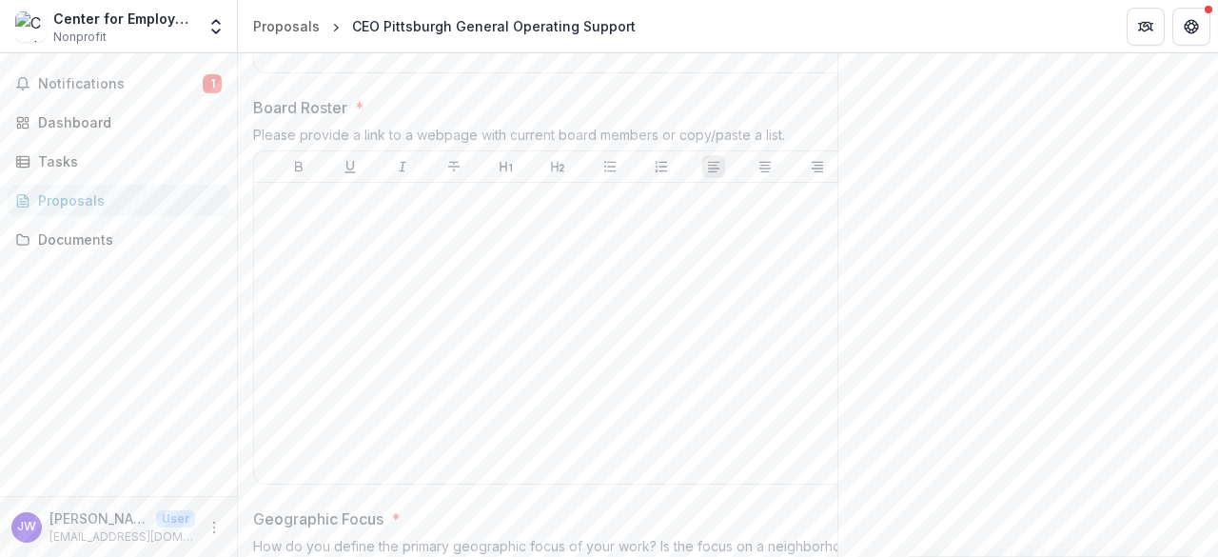
scroll to position [9000, 0]
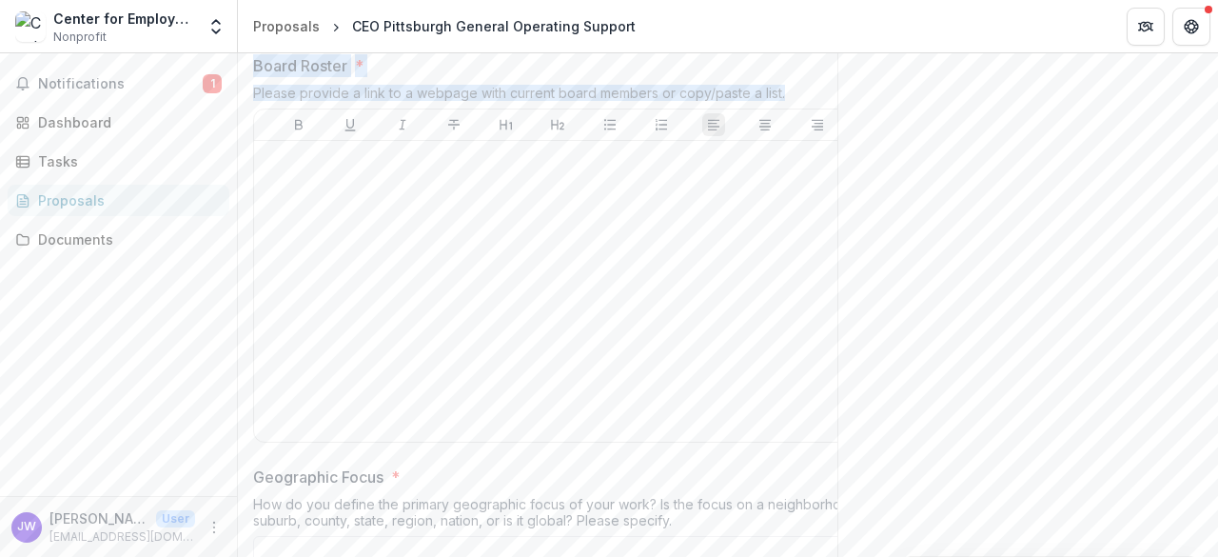
drag, startPoint x: 786, startPoint y: 214, endPoint x: 253, endPoint y: 192, distance: 533.4
click at [253, 192] on div "Board Roster * Please provide a link to a webpage with current board members or…" at bounding box center [557, 252] width 609 height 396
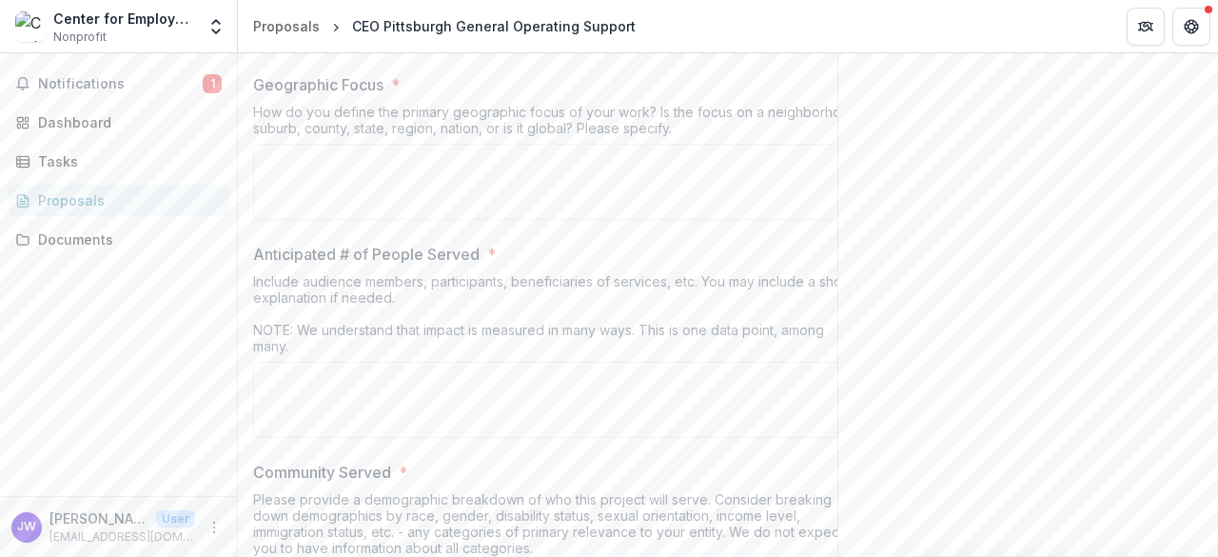
scroll to position [9406, 0]
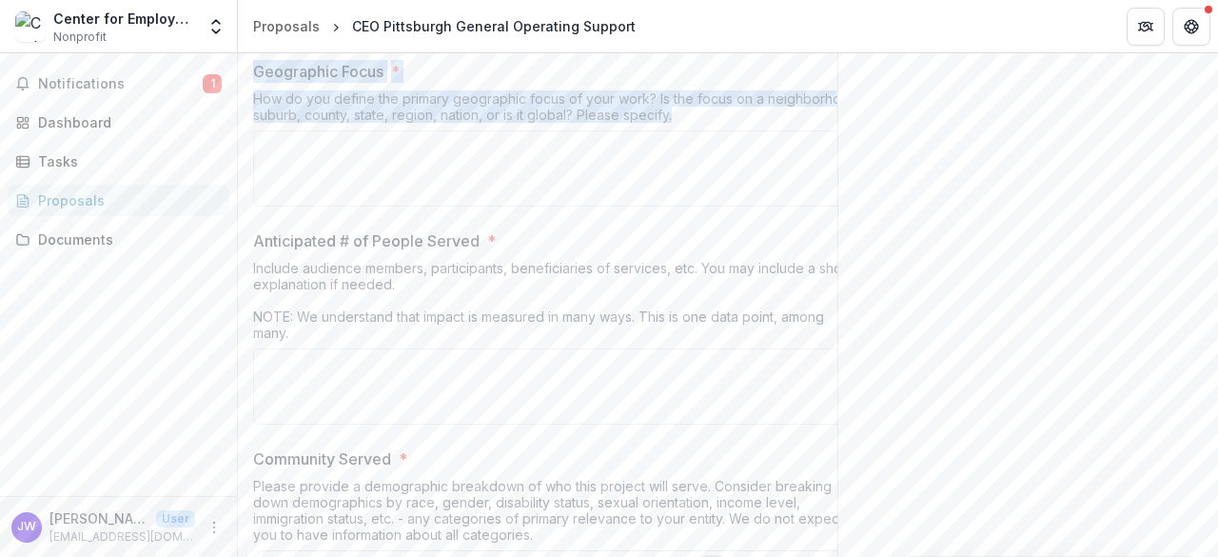
drag, startPoint x: 690, startPoint y: 243, endPoint x: 248, endPoint y: 193, distance: 444.3
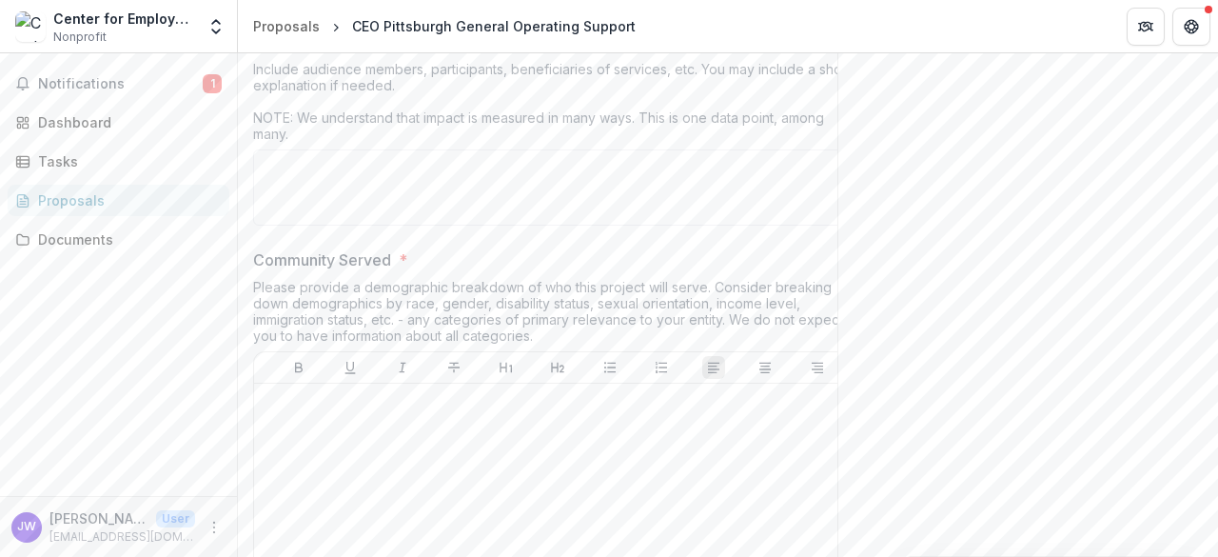
scroll to position [9607, 0]
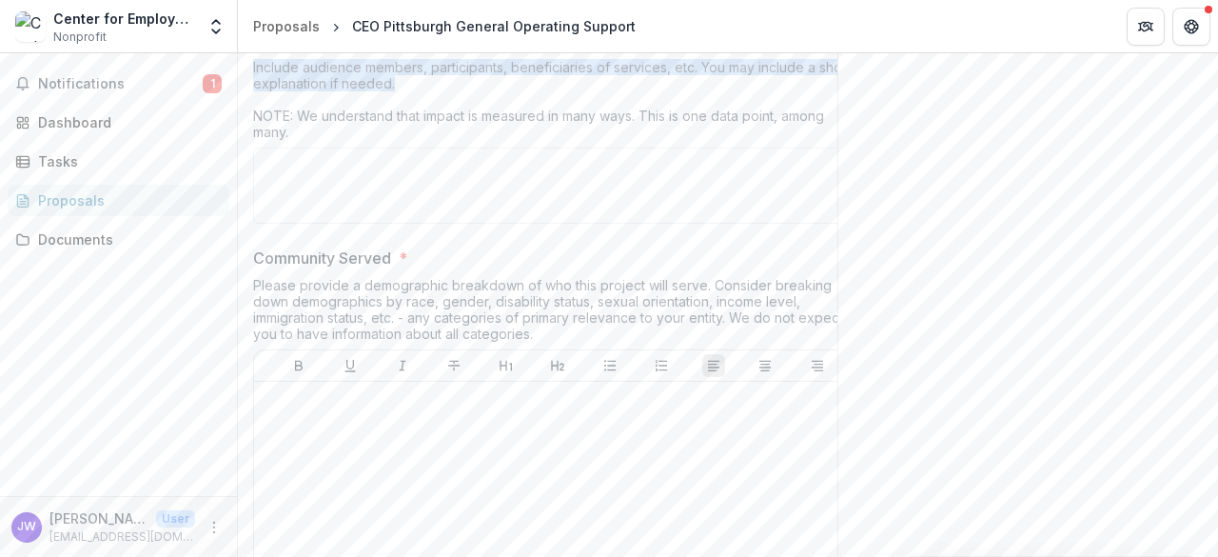
drag, startPoint x: 418, startPoint y: 206, endPoint x: 258, endPoint y: 174, distance: 162.9
click at [258, 174] on div "Anticipated # of People Served * Include audience members, participants, benefi…" at bounding box center [557, 130] width 609 height 203
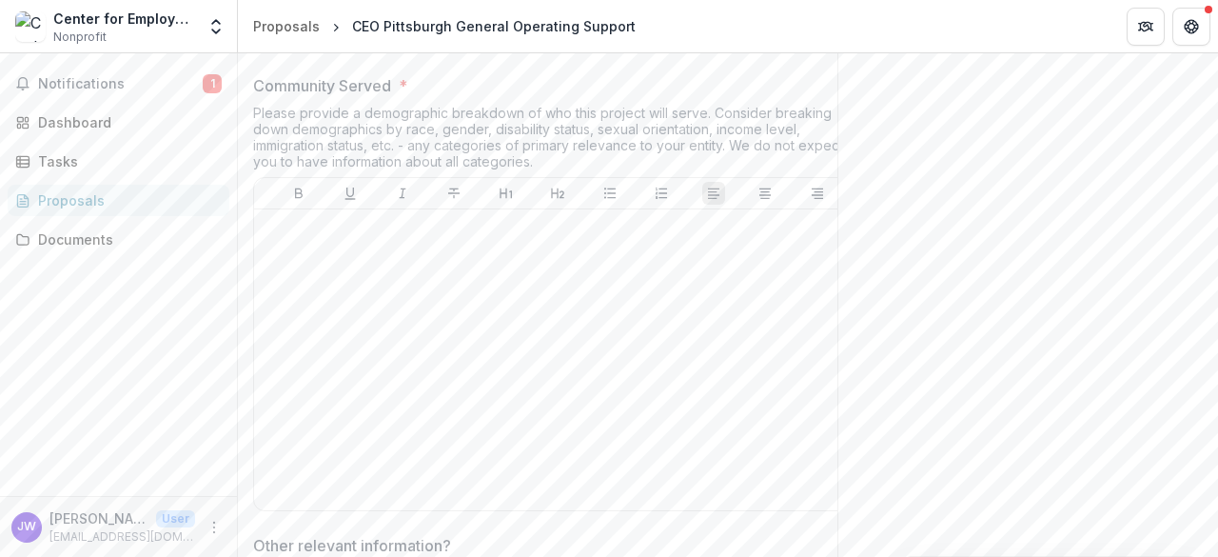
scroll to position [9791, 0]
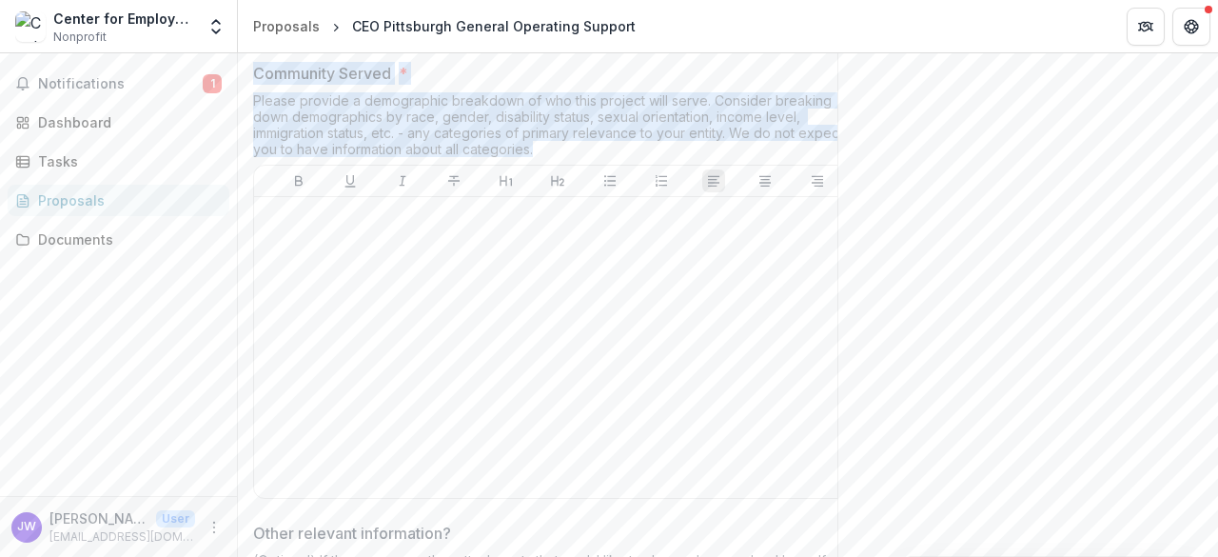
drag, startPoint x: 561, startPoint y: 271, endPoint x: 254, endPoint y: 203, distance: 314.0
click at [254, 203] on div "Community Served * Please provide a demographic breakdown of who this project w…" at bounding box center [557, 284] width 609 height 444
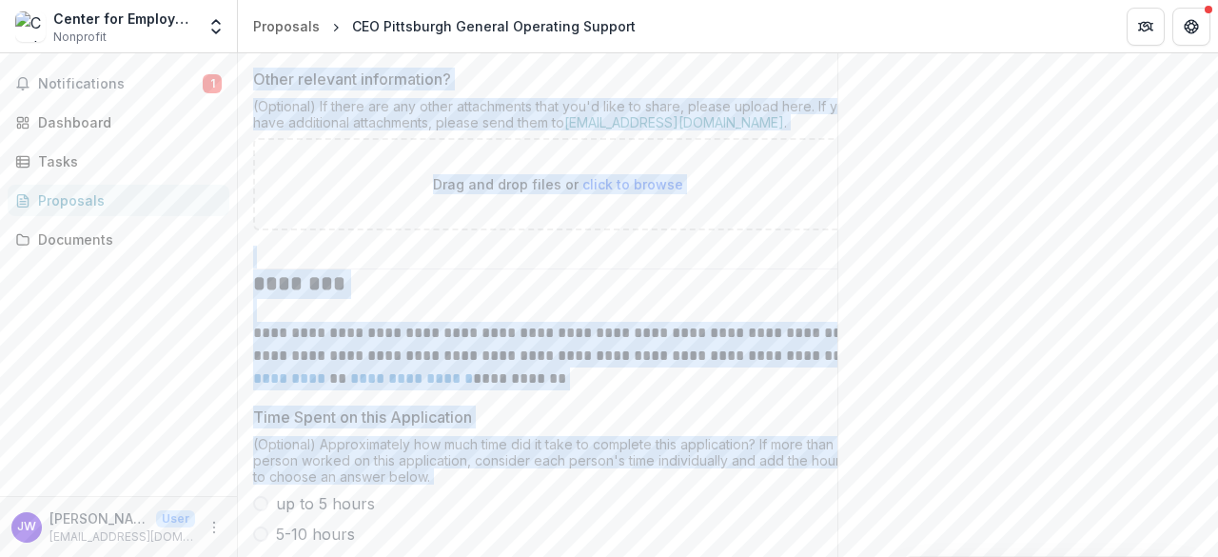
scroll to position [0, 46]
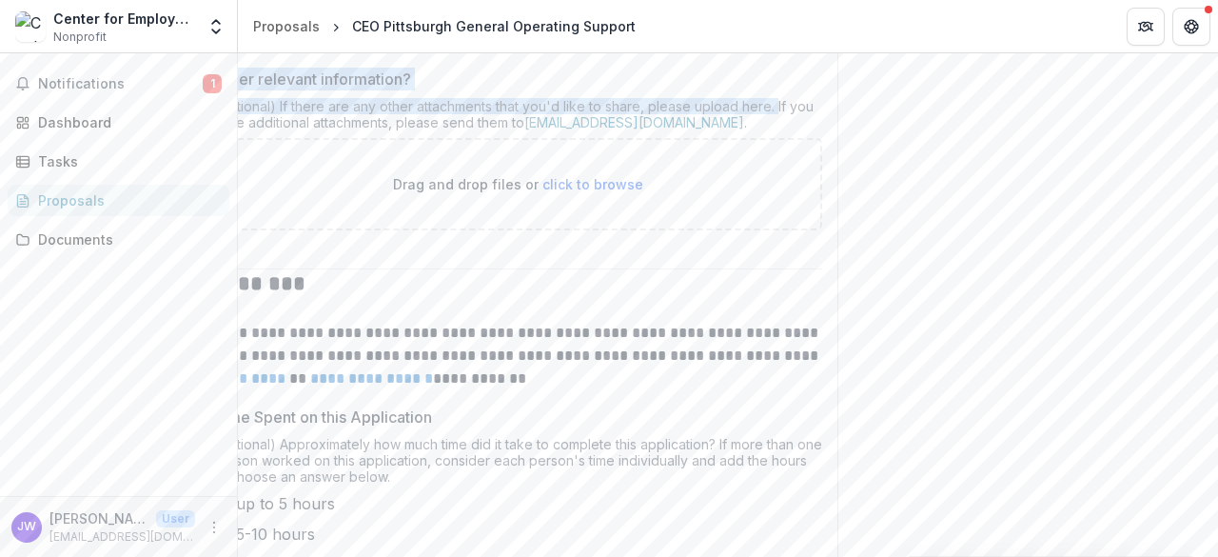
drag, startPoint x: 249, startPoint y: 197, endPoint x: 767, endPoint y: 224, distance: 518.4
click at [315, 138] on div "(Optional) If there are any other attachments that you'd like to share, please …" at bounding box center [517, 118] width 609 height 40
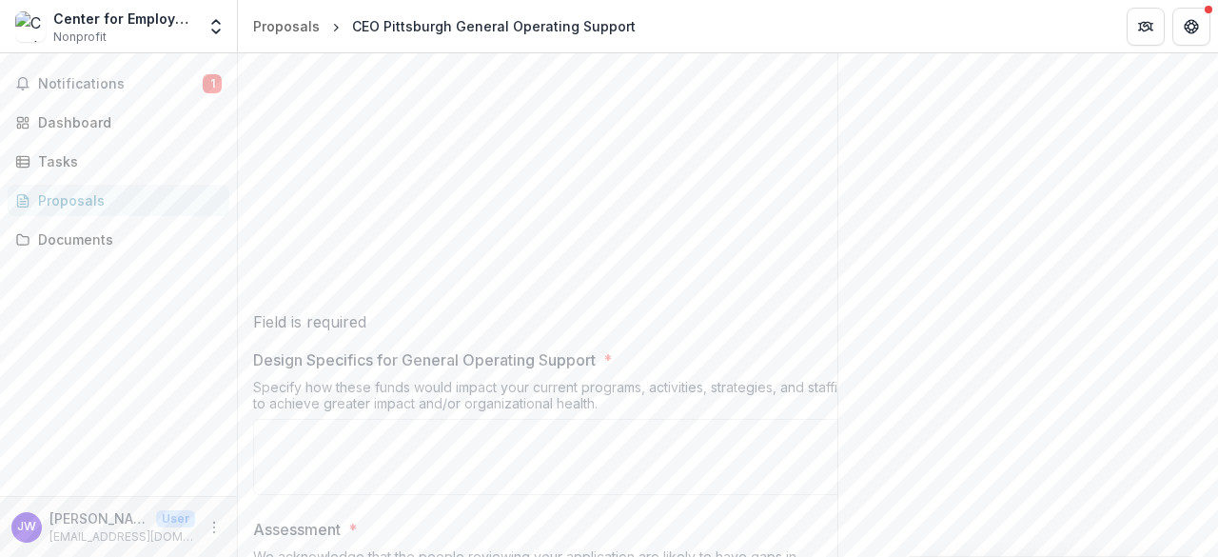
scroll to position [4294, 0]
